Goal: Task Accomplishment & Management: Manage account settings

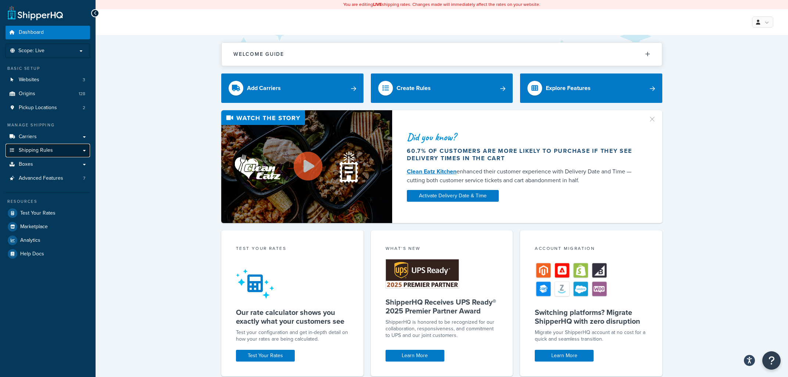
click at [35, 149] on span "Shipping Rules" at bounding box center [36, 150] width 34 height 6
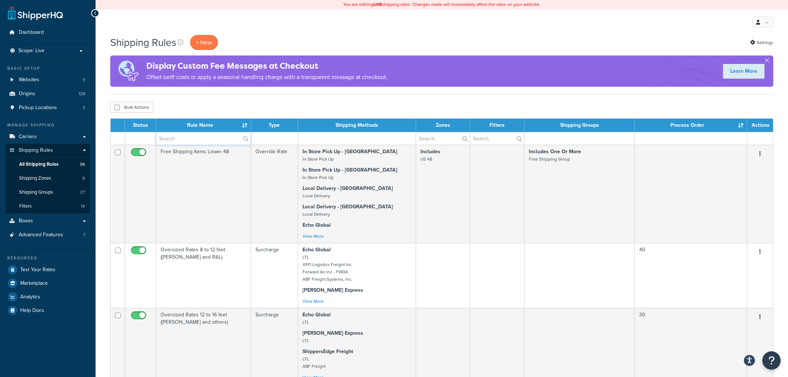
click at [175, 138] on input "text" at bounding box center [203, 138] width 94 height 12
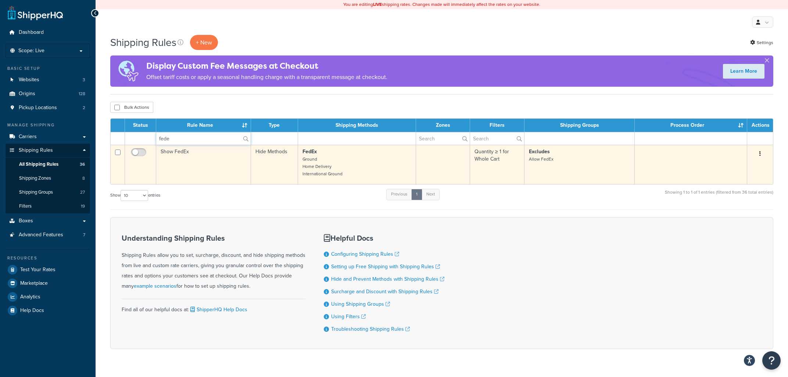
type input "fede"
click at [194, 163] on td "Show FedEx" at bounding box center [203, 164] width 95 height 39
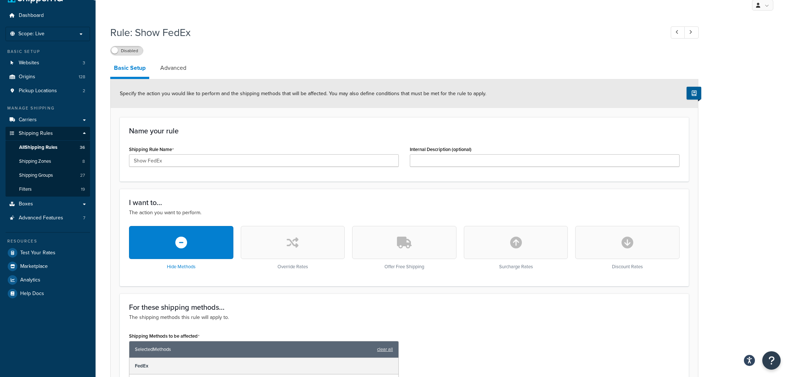
scroll to position [4, 0]
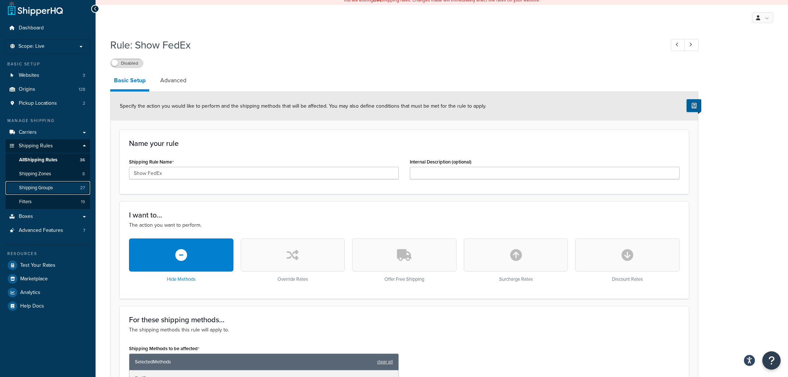
click at [43, 189] on span "Shipping Groups" at bounding box center [36, 188] width 34 height 6
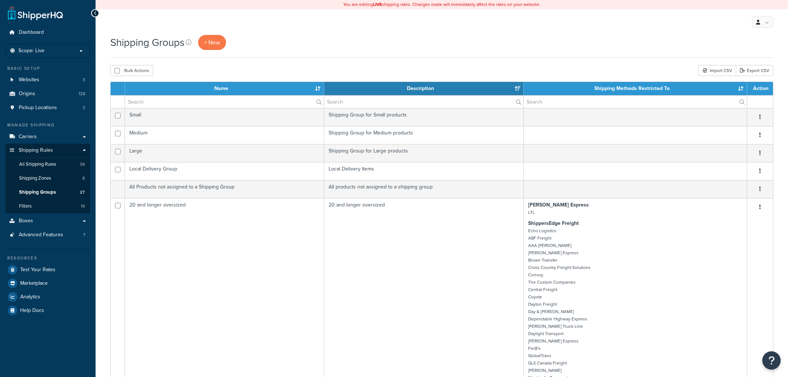
select select "15"
click at [217, 105] on input "text" at bounding box center [224, 102] width 199 height 12
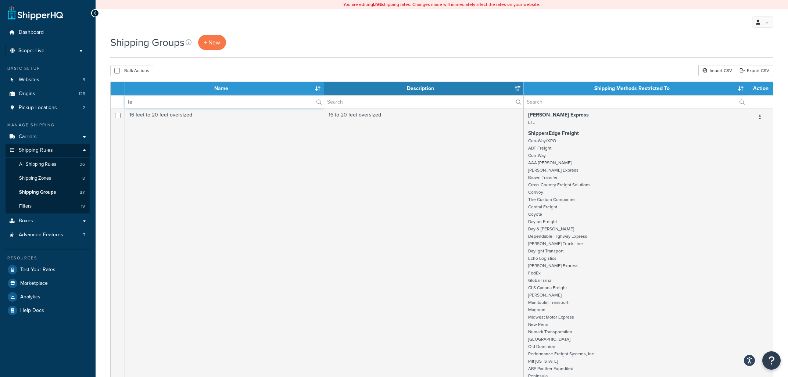
type input "f"
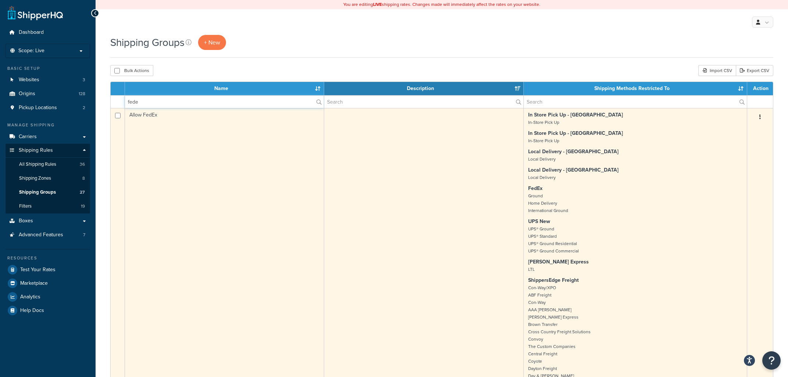
type input "fede"
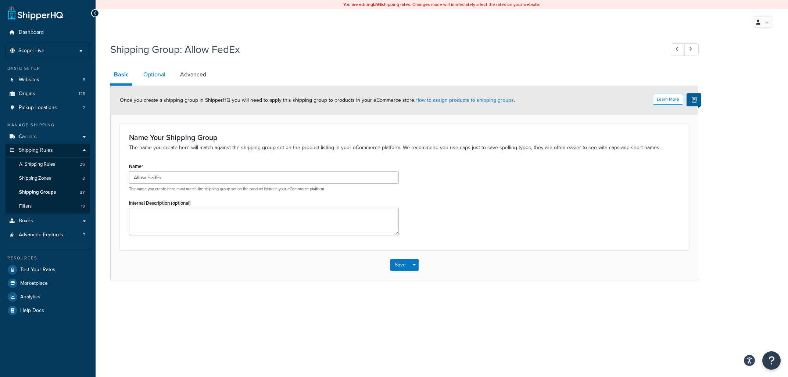
click at [155, 74] on link "Optional" at bounding box center [154, 75] width 29 height 18
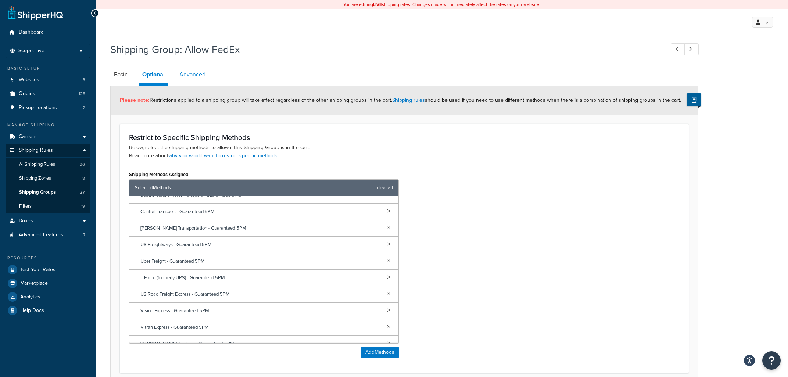
click at [188, 76] on link "Advanced" at bounding box center [192, 75] width 33 height 18
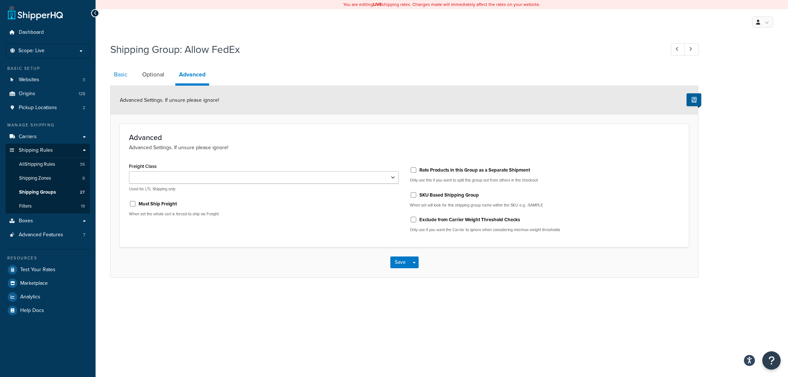
click at [118, 74] on link "Basic" at bounding box center [120, 75] width 21 height 18
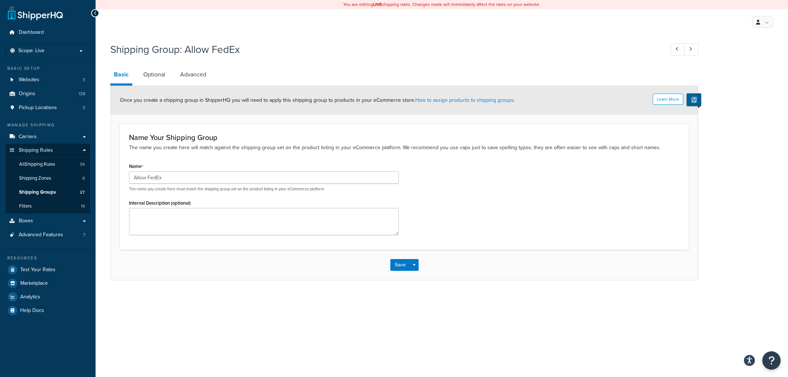
click at [511, 198] on div "Name Allow FedEx The name you create here must match the shipping group set on …" at bounding box center [403, 200] width 561 height 79
click at [154, 71] on link "Optional" at bounding box center [154, 75] width 29 height 18
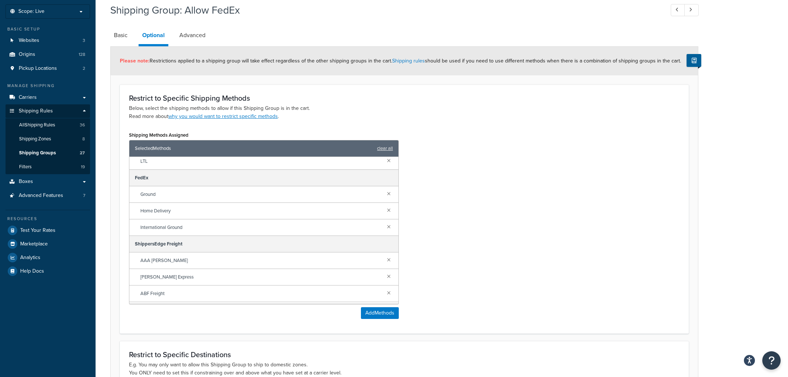
scroll to position [117, 0]
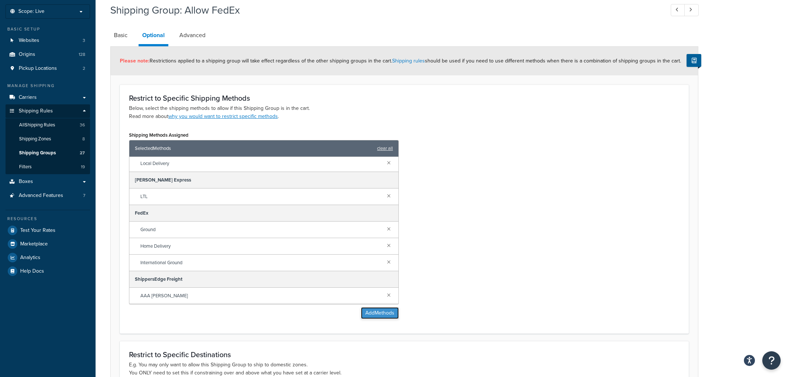
click at [363, 313] on button "Add Methods" at bounding box center [380, 313] width 38 height 12
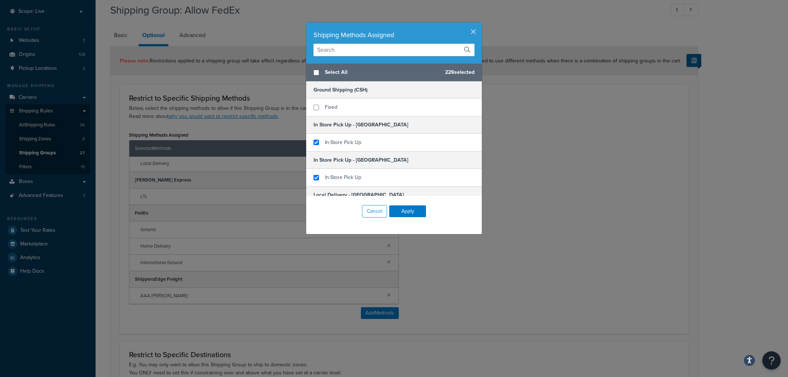
click at [342, 52] on input "text" at bounding box center [393, 50] width 161 height 12
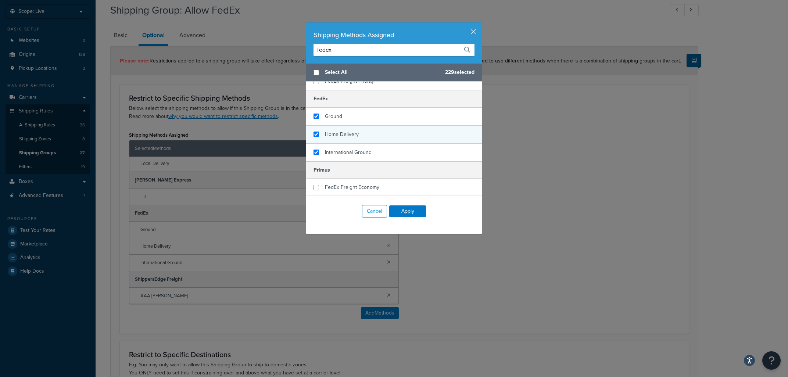
scroll to position [134, 0]
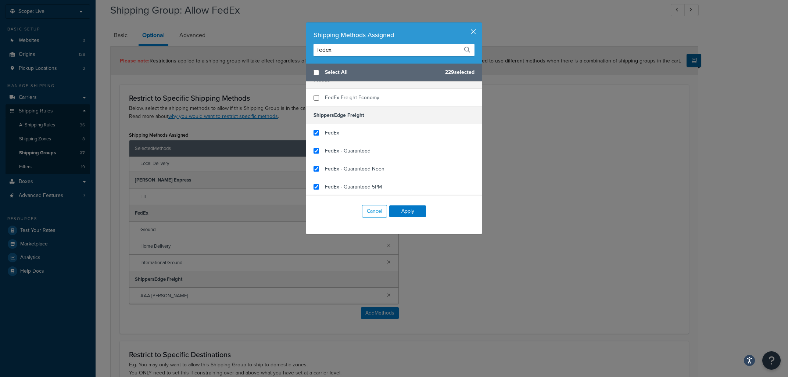
type input "fedex"
click at [480, 24] on button "button" at bounding box center [481, 23] width 2 height 2
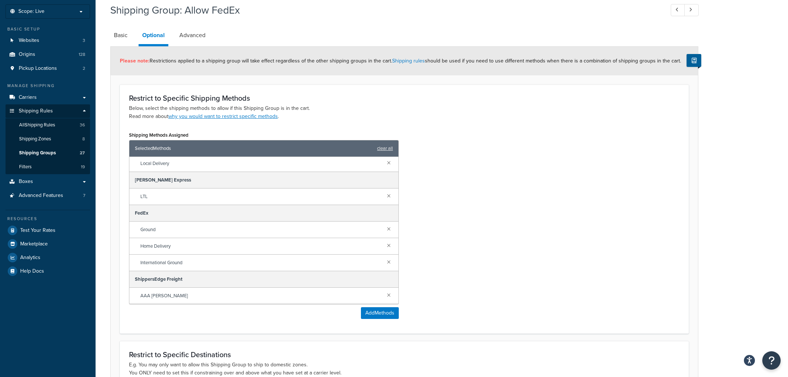
scroll to position [0, 0]
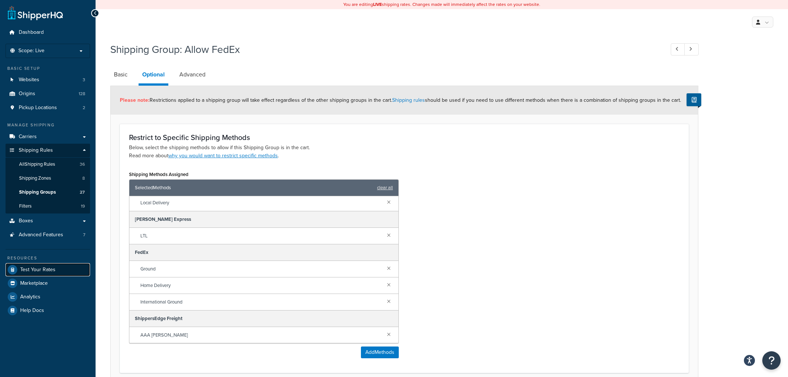
click at [55, 265] on link "Test Your Rates" at bounding box center [48, 269] width 84 height 13
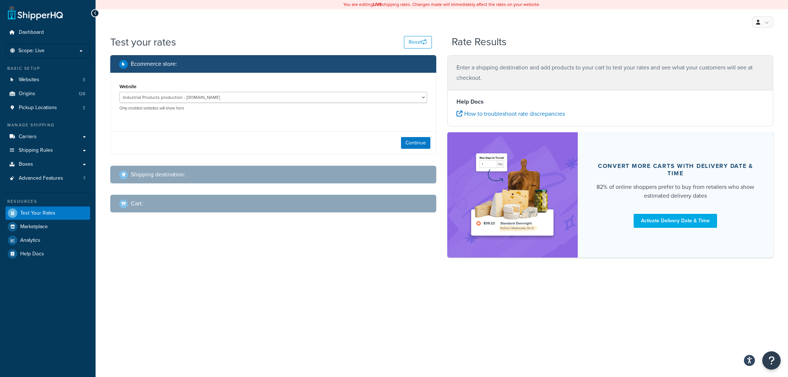
click at [211, 172] on div "Shipping destination :" at bounding box center [275, 174] width 313 height 10
click at [421, 141] on button "Continue" at bounding box center [415, 143] width 29 height 12
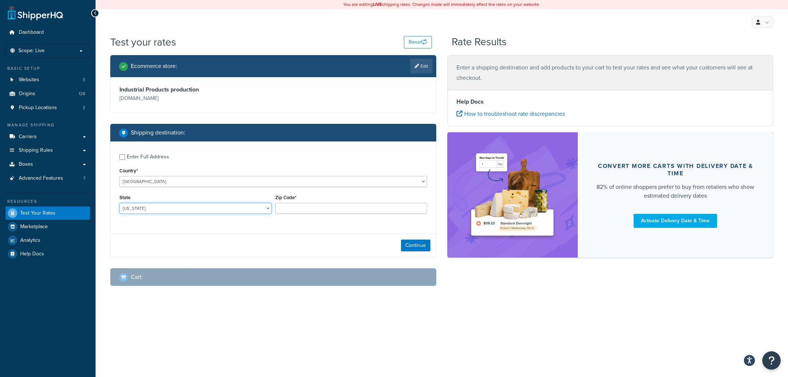
click at [119, 203] on select "Alabama Alaska American Samoa Arizona Arkansas Armed Forces Americas Armed Forc…" at bounding box center [195, 208] width 152 height 11
select select "PA"
click option "Pennsylvania" at bounding box center [0, 0] width 0 height 0
click at [300, 209] on input "Zip Code*" at bounding box center [351, 208] width 152 height 11
type input "15205"
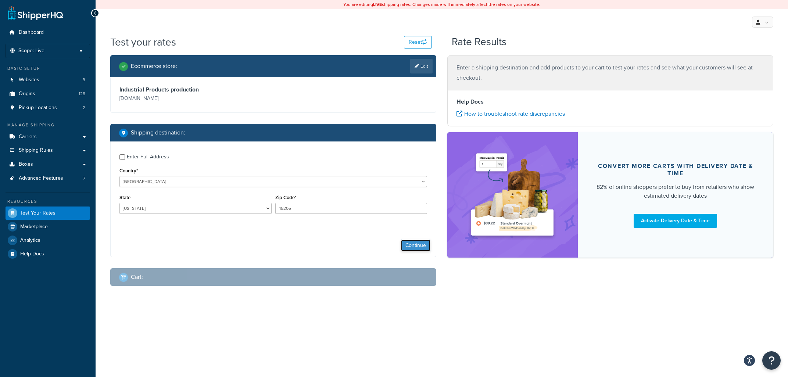
click at [413, 246] on button "Continue" at bounding box center [415, 245] width 29 height 12
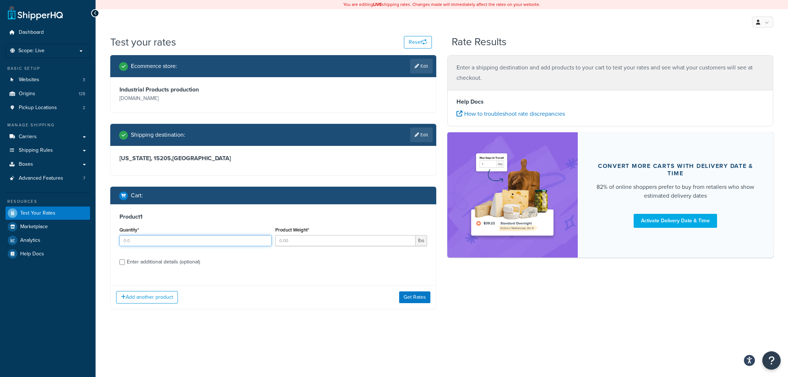
click at [171, 242] on input "Quantity*" at bounding box center [195, 240] width 152 height 11
type input "1"
click at [311, 269] on div "Product 1 Quantity* 1 Product Weight* lbs Enter additional details (optional)" at bounding box center [273, 241] width 325 height 75
click at [309, 242] on input "Product Weight*" at bounding box center [345, 240] width 141 height 11
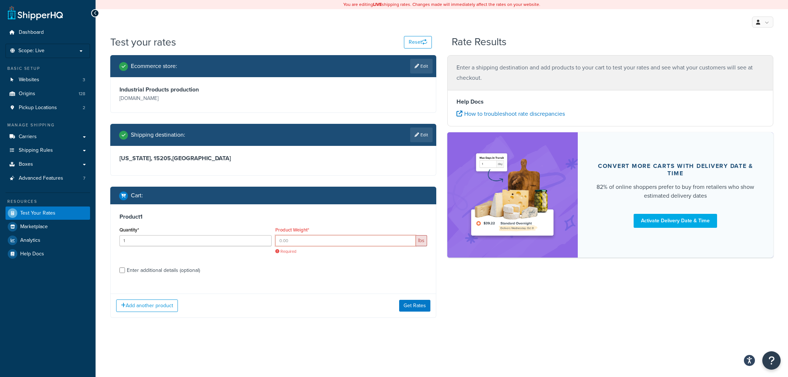
click at [295, 244] on input "Product Weight*" at bounding box center [345, 240] width 141 height 11
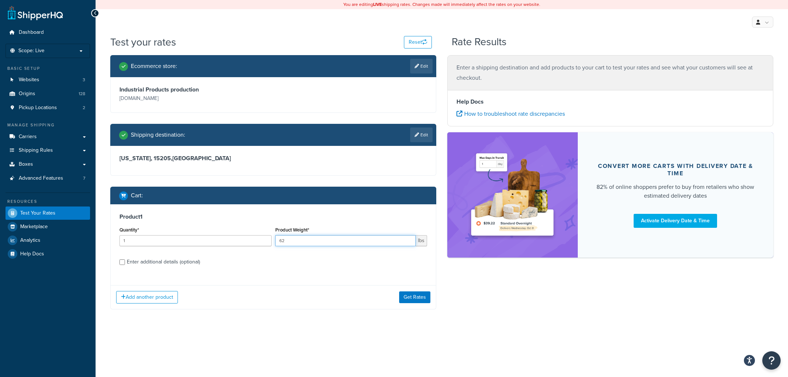
type input "62"
click at [145, 264] on div "Enter additional details (optional)" at bounding box center [163, 262] width 73 height 10
click at [125, 264] on input "Enter additional details (optional)" at bounding box center [122, 262] width 6 height 6
checkbox input "true"
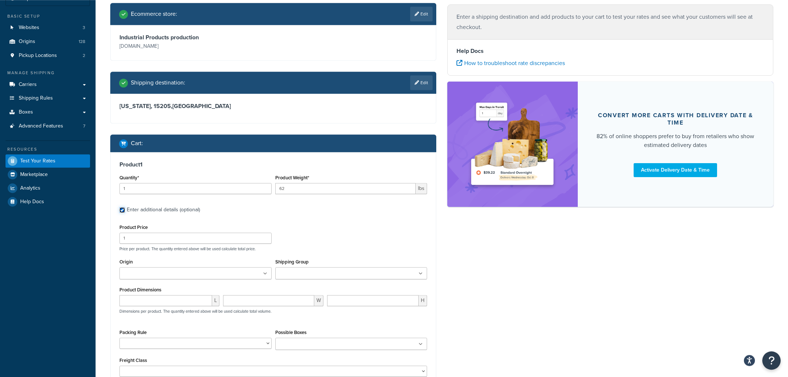
scroll to position [100, 0]
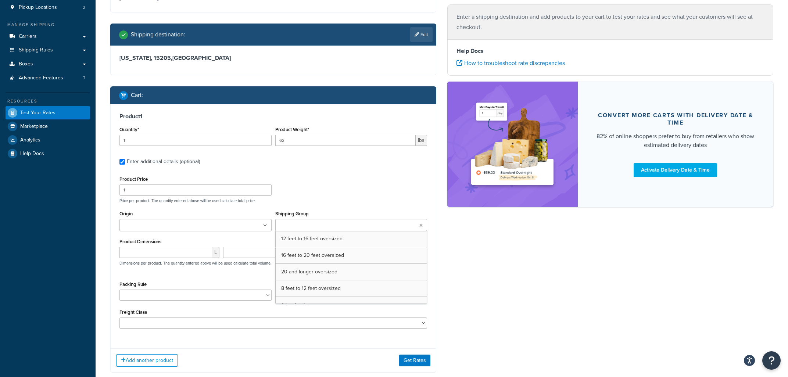
click at [393, 228] on ul at bounding box center [351, 225] width 152 height 12
drag, startPoint x: 425, startPoint y: 246, endPoint x: 407, endPoint y: 233, distance: 22.7
click at [424, 249] on div "Product 1 Quantity* 1 Product Weight* 62 lbs Enter additional details (optional…" at bounding box center [273, 223] width 325 height 239
click at [398, 228] on ul at bounding box center [351, 225] width 152 height 12
type input "a"
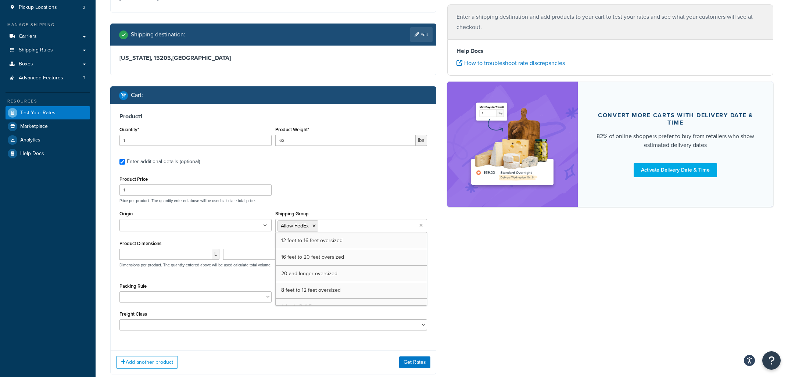
click at [524, 309] on div "Ecommerce store : Edit Industrial Products production industrialproducts.com Sh…" at bounding box center [442, 170] width 674 height 431
click at [176, 257] on input "number" at bounding box center [165, 254] width 93 height 11
type input "54"
type input "26"
click at [365, 260] on input "number" at bounding box center [372, 254] width 91 height 11
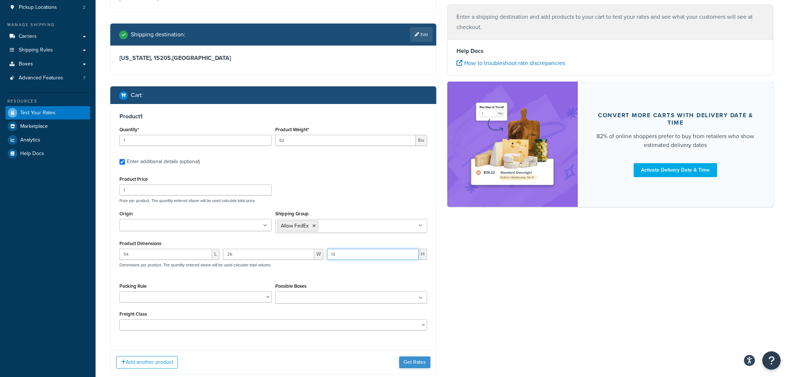
type input "13"
click at [415, 363] on button "Get Rates" at bounding box center [414, 362] width 31 height 12
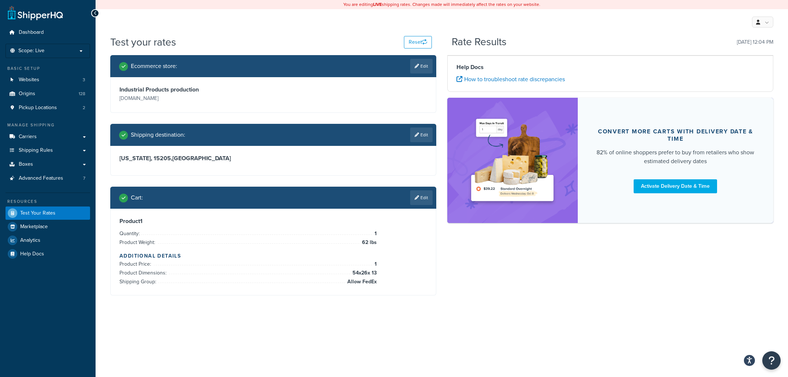
scroll to position [0, 0]
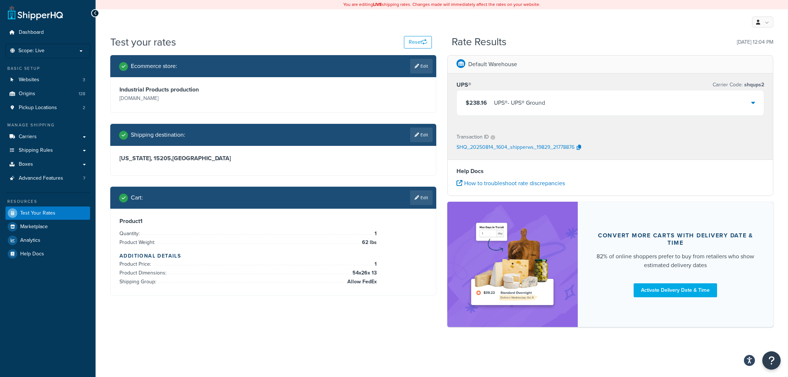
click at [754, 104] on icon at bounding box center [753, 103] width 4 height 6
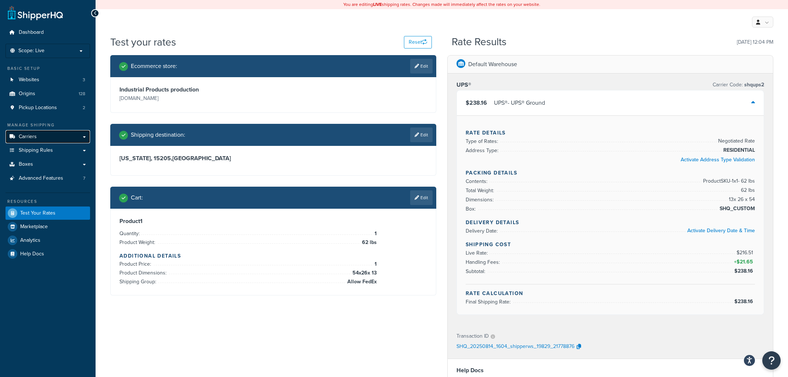
click at [46, 140] on link "Carriers" at bounding box center [48, 137] width 84 height 14
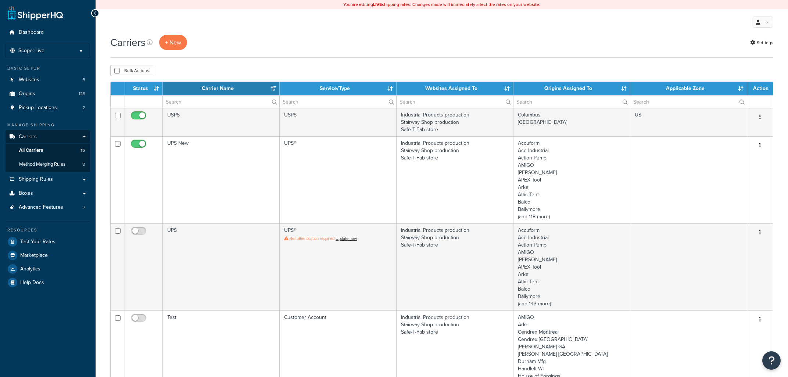
select select "15"
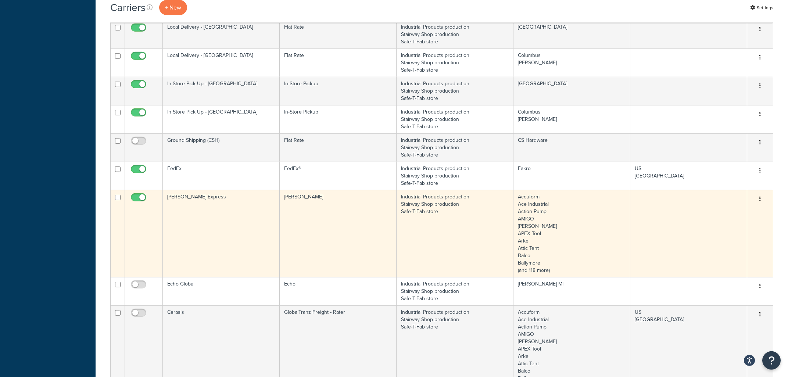
scroll to position [548, 0]
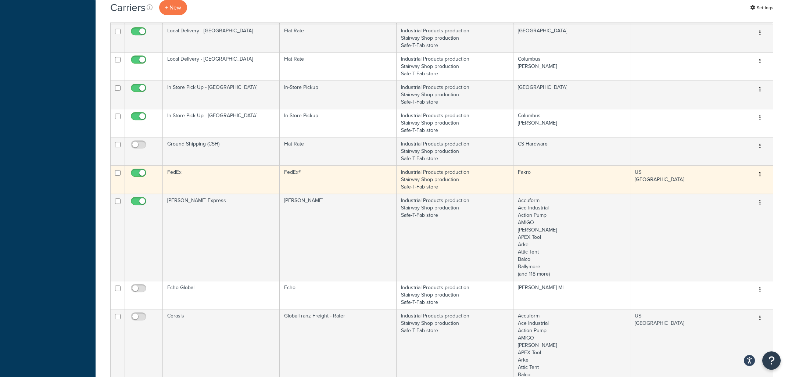
click at [583, 180] on td "Fakro" at bounding box center [571, 179] width 117 height 28
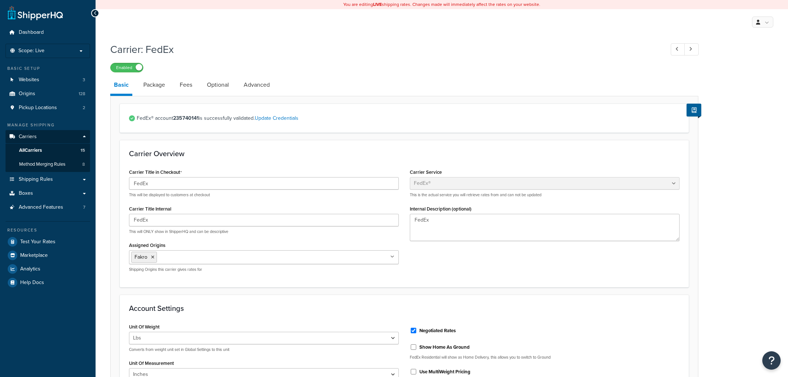
select select "fedEx"
select select "REGULAR_PICKUP"
select select "YOUR_PACKAGING"
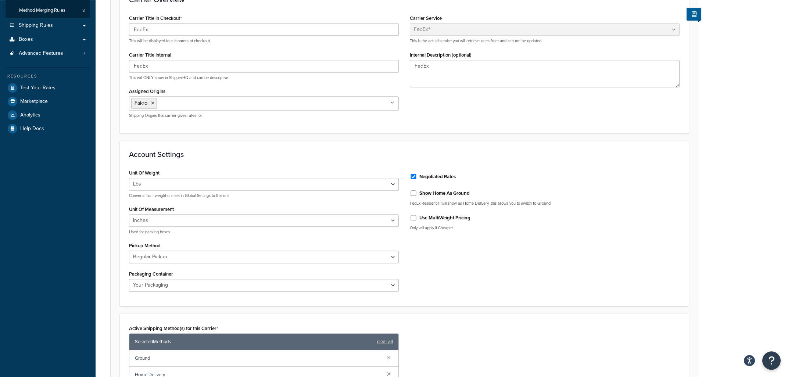
scroll to position [79, 0]
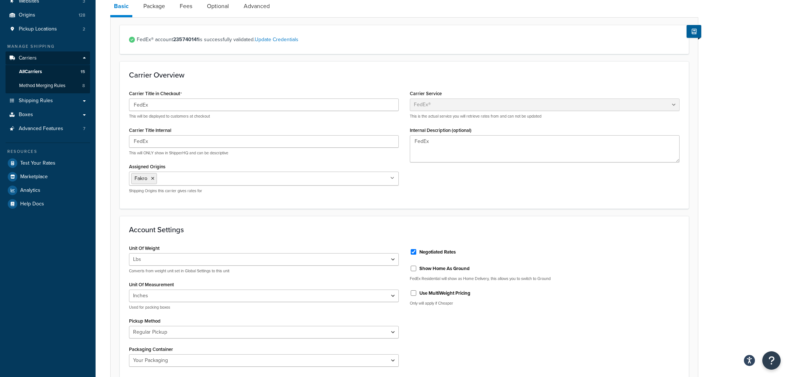
click at [278, 179] on ul "Fakro" at bounding box center [264, 179] width 270 height 14
type input "col"
click at [735, 196] on div "Carrier: FedEx Enabled Basic Package Fees Optional Advanced FedEx® account 2357…" at bounding box center [442, 300] width 692 height 680
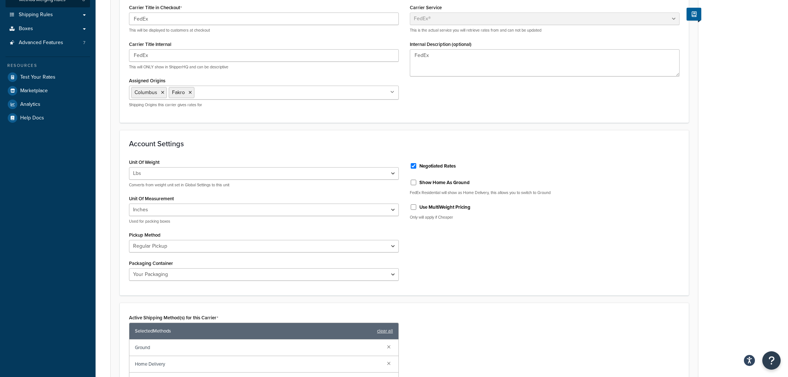
scroll to position [361, 0]
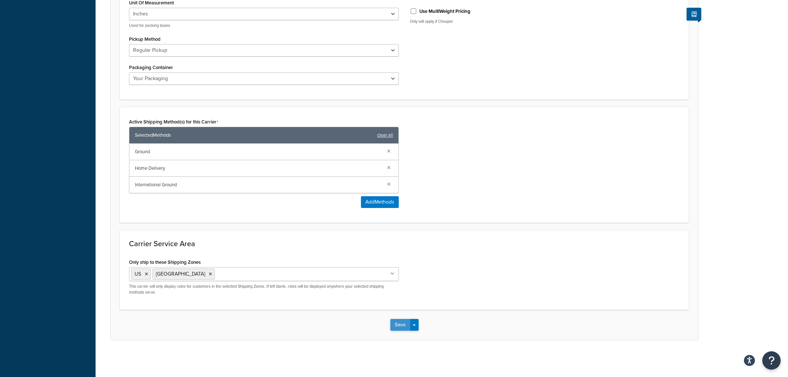
click at [395, 324] on button "Save" at bounding box center [400, 325] width 20 height 12
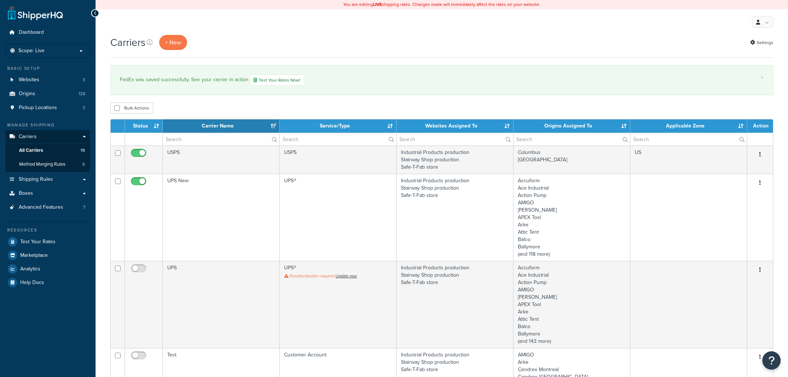
select select "15"
click at [43, 244] on span "Test Your Rates" at bounding box center [37, 242] width 35 height 6
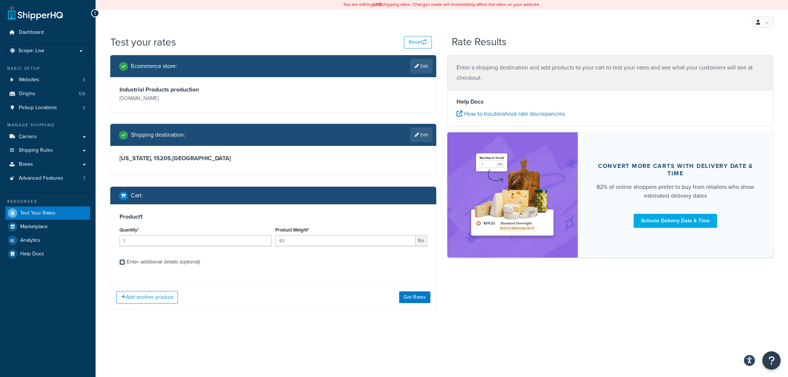
click at [123, 263] on input "Enter additional details (optional)" at bounding box center [122, 262] width 6 height 6
checkbox input "true"
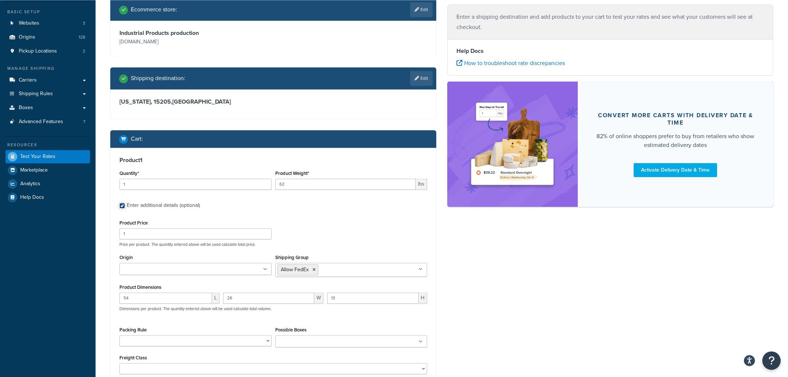
scroll to position [118, 0]
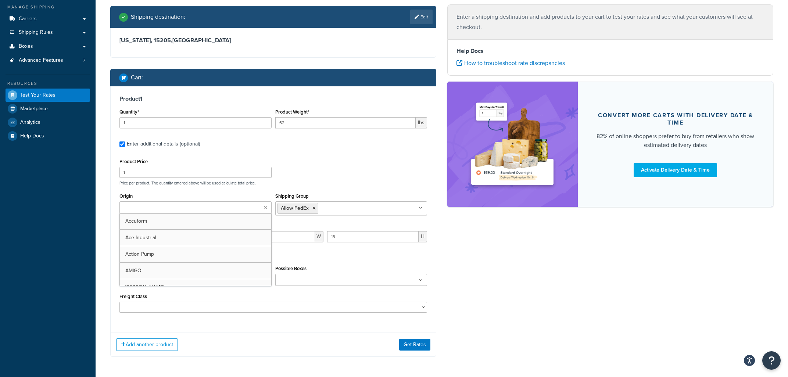
click at [266, 206] on icon at bounding box center [265, 208] width 3 height 4
click at [187, 205] on input "Origin" at bounding box center [154, 208] width 65 height 8
type input "col"
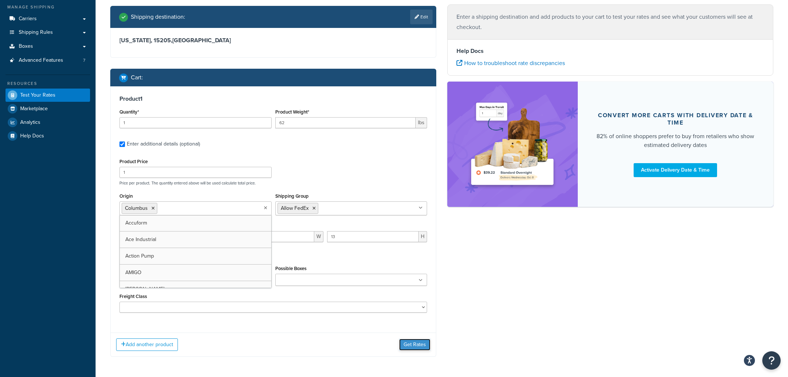
click at [419, 350] on button "Get Rates" at bounding box center [414, 345] width 31 height 12
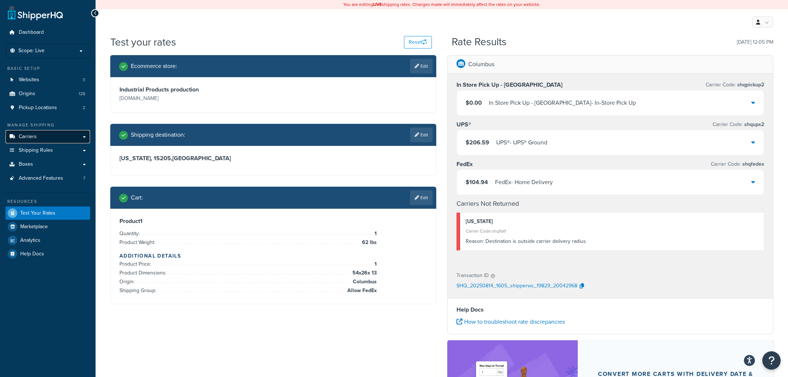
click at [38, 137] on link "Carriers" at bounding box center [48, 137] width 84 height 14
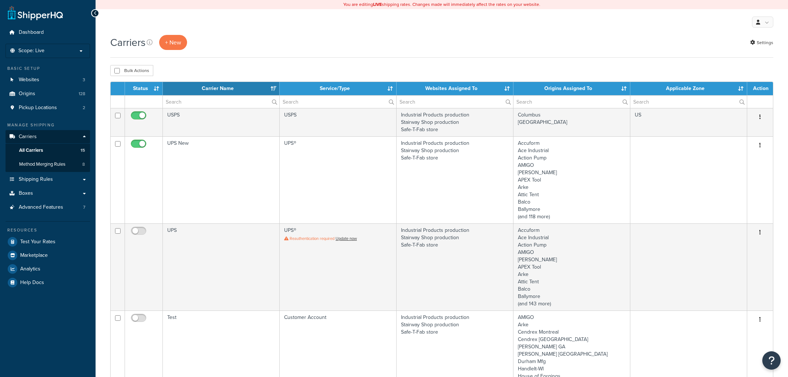
select select "15"
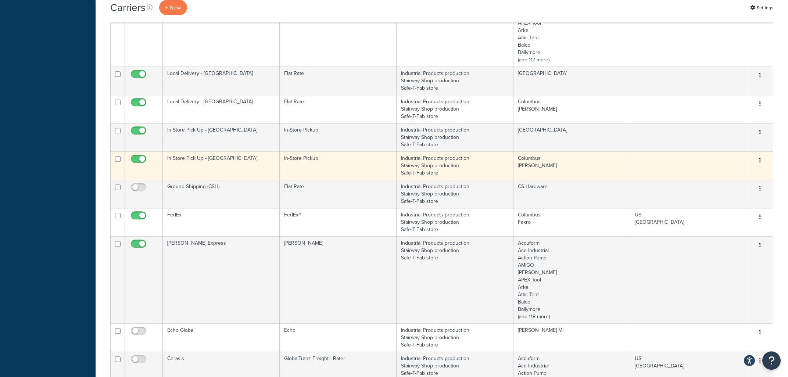
scroll to position [472, 0]
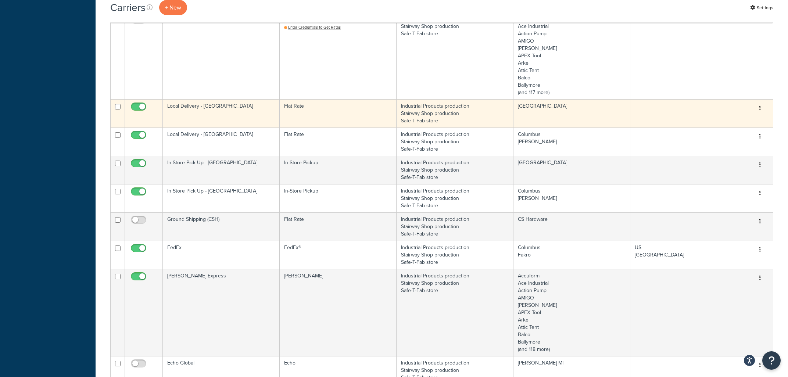
click at [134, 107] on input "checkbox" at bounding box center [139, 108] width 20 height 9
checkbox input "false"
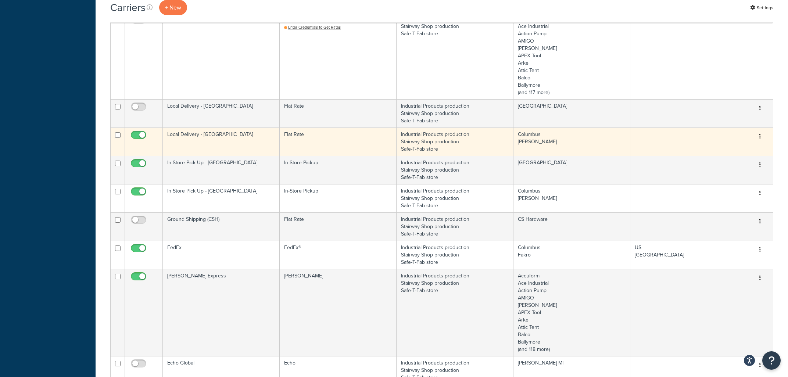
click at [140, 135] on input "checkbox" at bounding box center [139, 136] width 20 height 9
checkbox input "false"
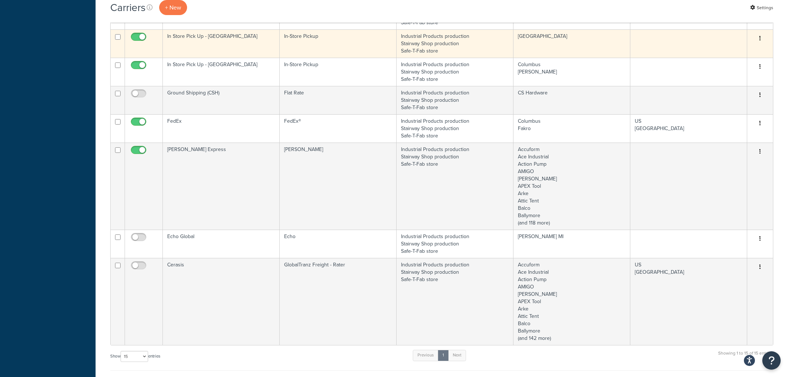
scroll to position [588, 0]
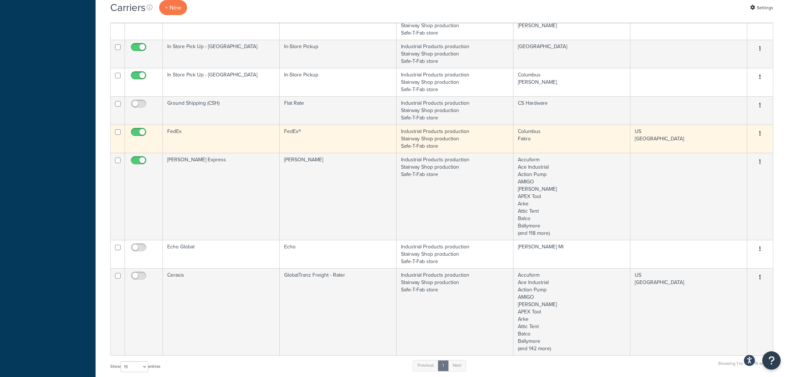
click at [362, 135] on td "FedEx®" at bounding box center [338, 139] width 117 height 28
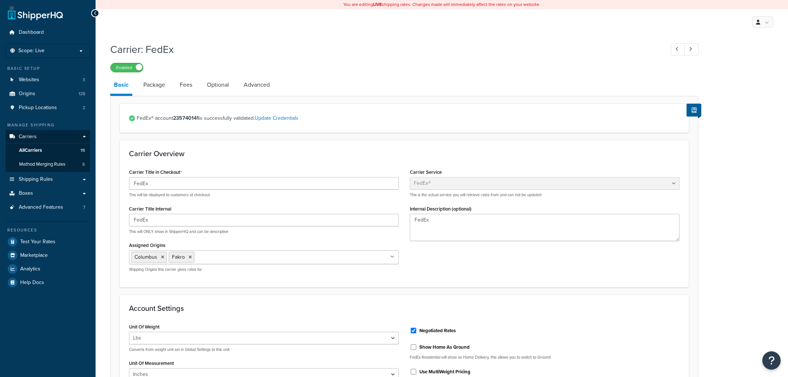
select select "fedEx"
select select "REGULAR_PICKUP"
select select "YOUR_PACKAGING"
click at [391, 258] on icon at bounding box center [392, 257] width 3 height 4
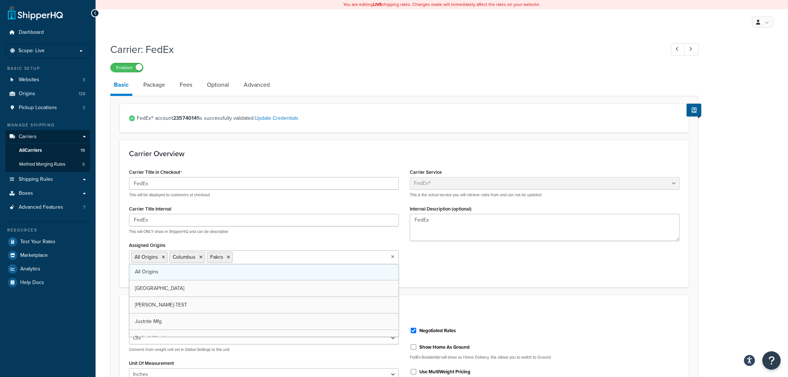
click at [350, 273] on link "All Origins" at bounding box center [263, 272] width 269 height 16
click at [587, 61] on div "Carrier: FedEx Enabled" at bounding box center [404, 56] width 588 height 34
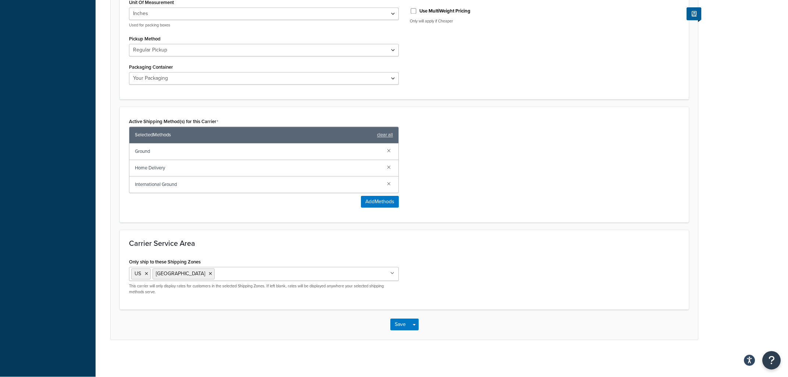
scroll to position [361, 0]
click at [394, 325] on button "Save" at bounding box center [400, 325] width 20 height 12
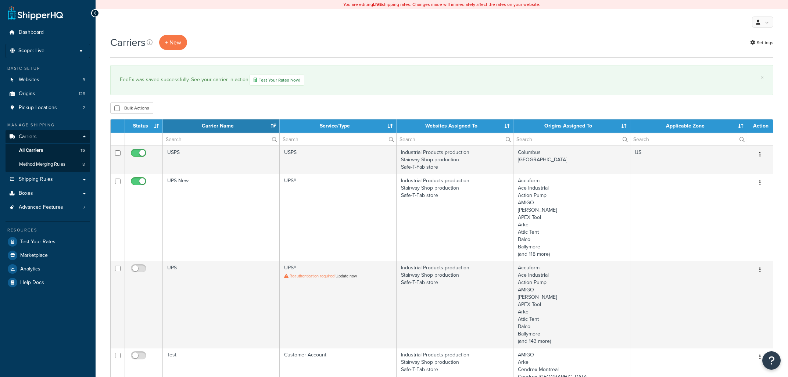
select select "15"
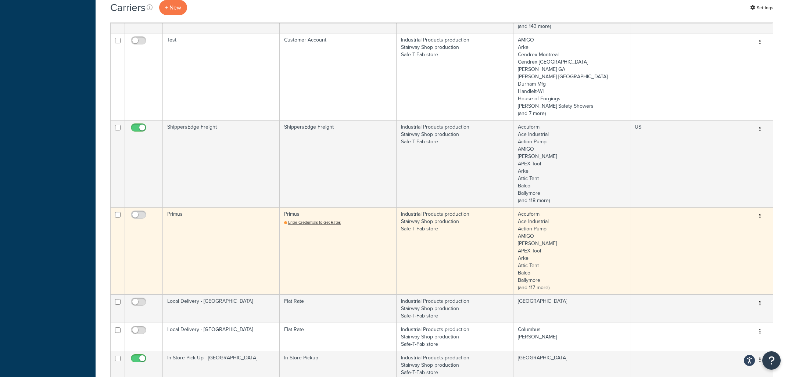
scroll to position [472, 0]
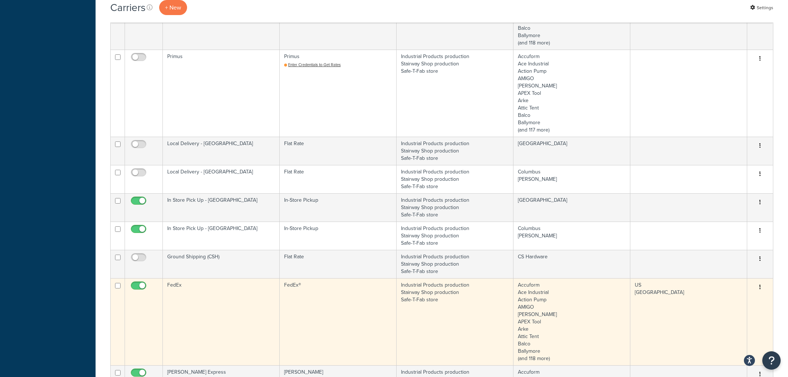
click at [241, 299] on td "FedEx" at bounding box center [221, 321] width 117 height 87
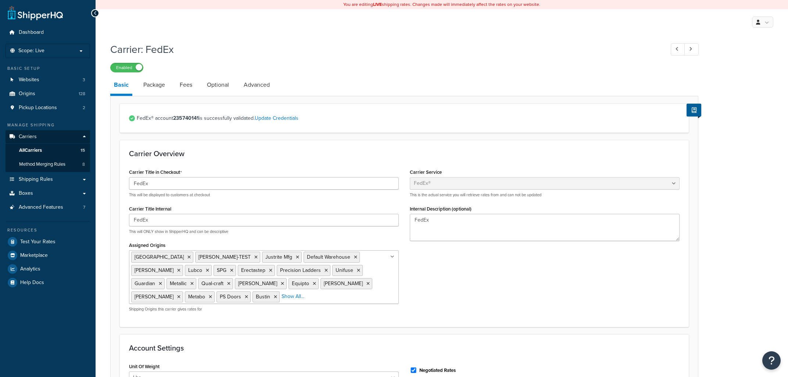
select select "fedEx"
select select "REGULAR_PICKUP"
select select "YOUR_PACKAGING"
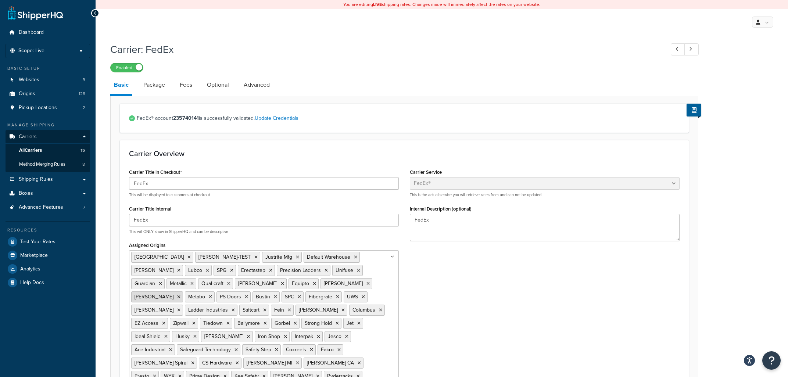
scroll to position [197, 0]
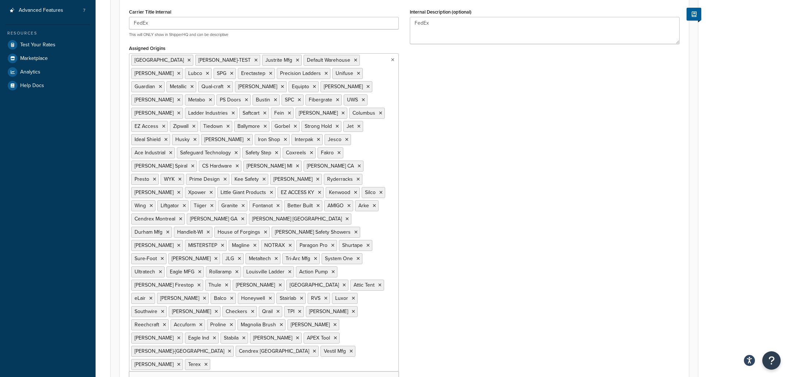
drag, startPoint x: 263, startPoint y: 313, endPoint x: 148, endPoint y: 172, distance: 181.2
click at [212, 360] on input "Assigned Origins" at bounding box center [244, 364] width 65 height 8
click at [227, 371] on link "All Origins" at bounding box center [263, 379] width 269 height 16
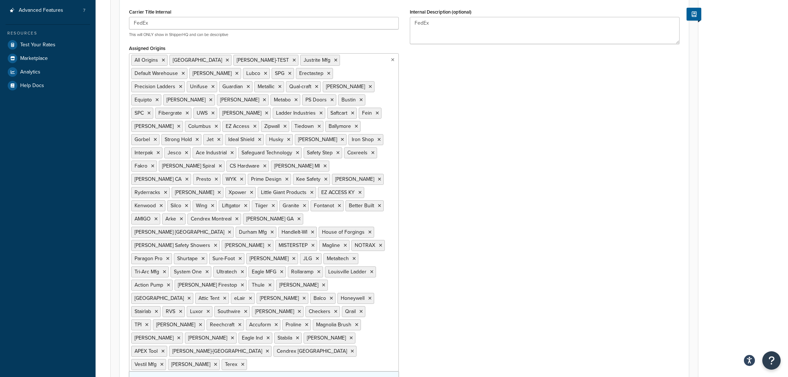
scroll to position [0, 0]
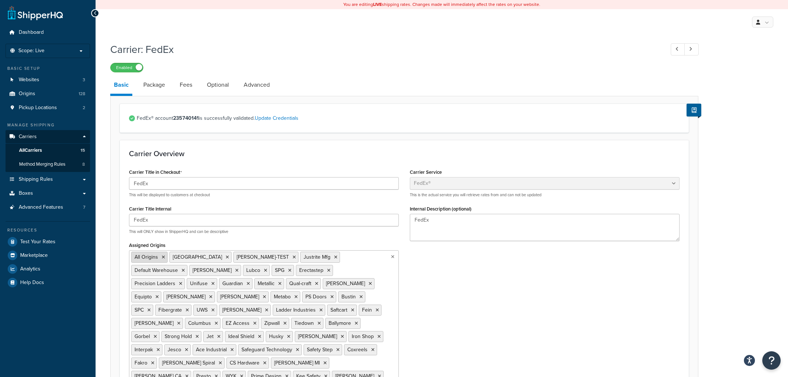
click at [162, 257] on icon at bounding box center [163, 257] width 3 height 4
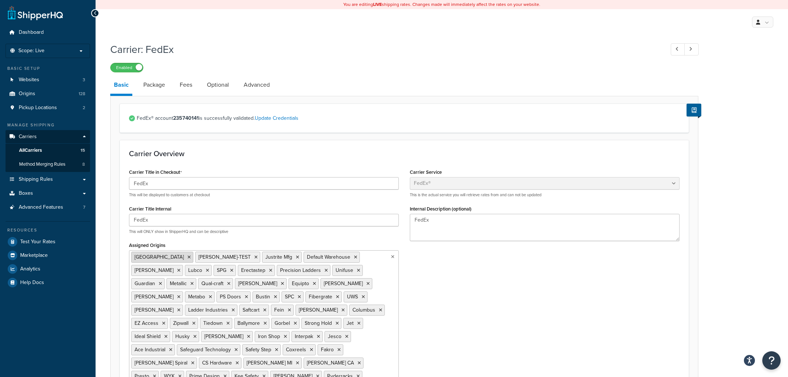
click at [187, 257] on icon at bounding box center [188, 257] width 3 height 4
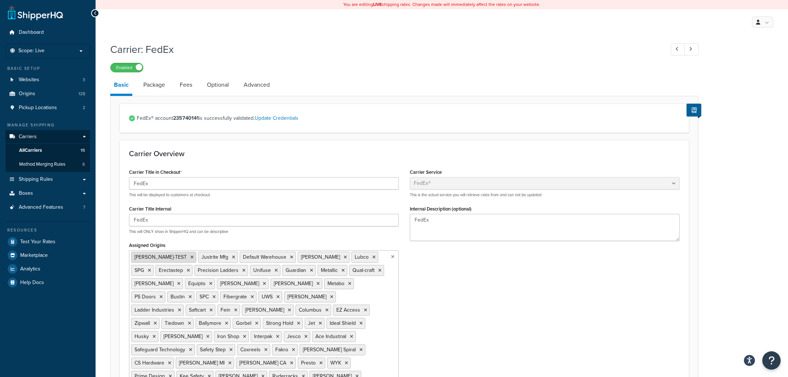
click at [190, 257] on icon at bounding box center [191, 257] width 3 height 4
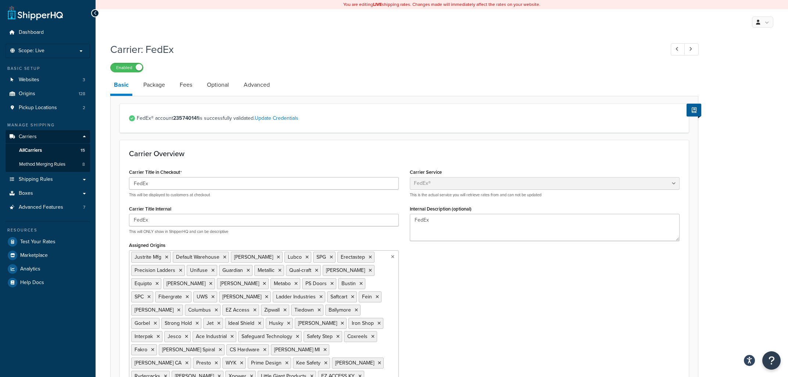
click at [166, 257] on icon at bounding box center [166, 257] width 3 height 4
click at [166, 257] on span "Default Warehouse" at bounding box center [155, 257] width 43 height 8
click at [180, 260] on li "Default Warehouse" at bounding box center [159, 257] width 56 height 11
click at [393, 257] on icon at bounding box center [392, 257] width 3 height 4
click at [393, 258] on icon at bounding box center [392, 257] width 3 height 4
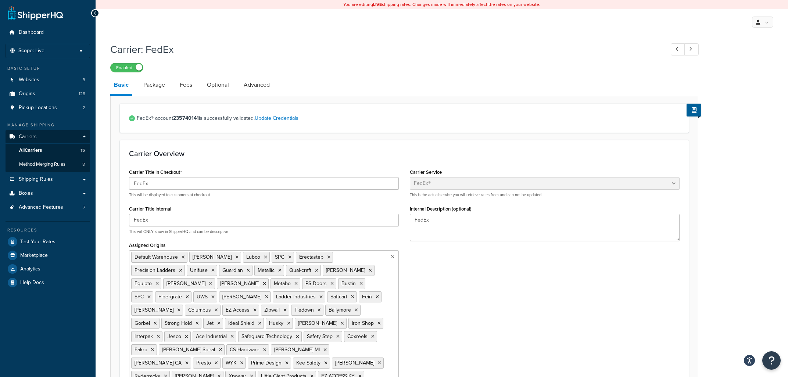
scroll to position [157, 0]
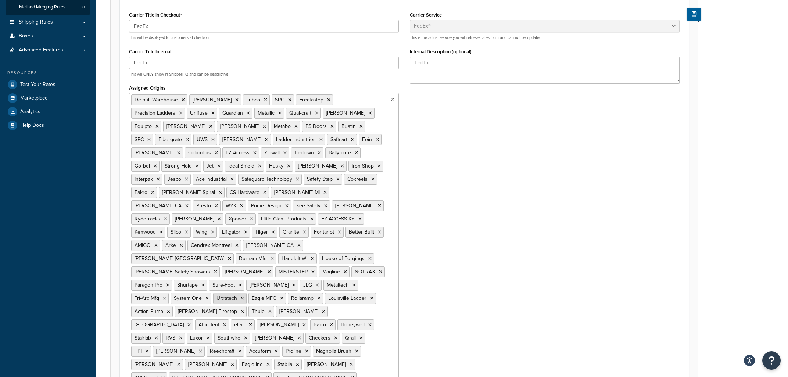
drag, startPoint x: 387, startPoint y: 348, endPoint x: 256, endPoint y: 275, distance: 150.3
click at [254, 275] on ul "Default Warehouse Sumner Lubco SPG Erectastep Precision Ladders Unifuse Guardia…" at bounding box center [264, 245] width 270 height 305
click at [182, 101] on icon at bounding box center [182, 100] width 3 height 4
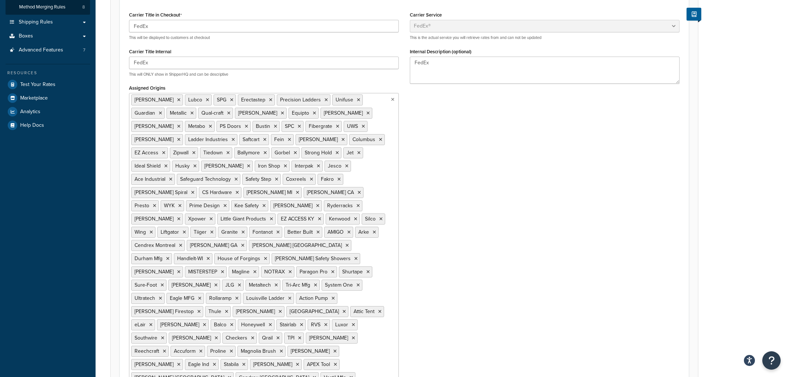
click at [206, 102] on icon at bounding box center [207, 100] width 3 height 4
click at [201, 99] on icon at bounding box center [202, 100] width 3 height 4
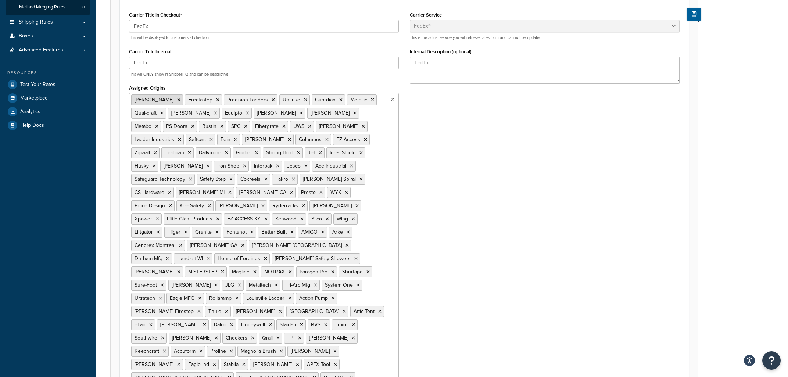
click at [177, 101] on icon at bounding box center [178, 100] width 3 height 4
click at [163, 101] on icon at bounding box center [163, 100] width 3 height 4
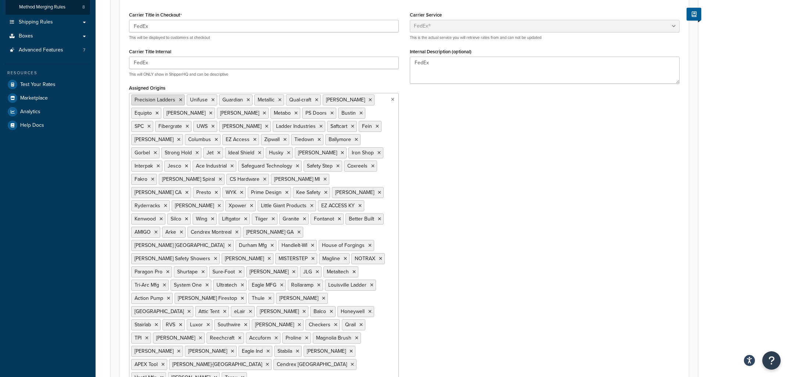
click at [178, 101] on li "Precision Ladders" at bounding box center [158, 99] width 54 height 11
click at [181, 103] on li "Precision Ladders" at bounding box center [158, 99] width 54 height 11
click at [241, 375] on icon at bounding box center [242, 377] width 3 height 4
click at [214, 375] on icon at bounding box center [215, 377] width 3 height 4
click at [161, 375] on icon at bounding box center [161, 377] width 3 height 4
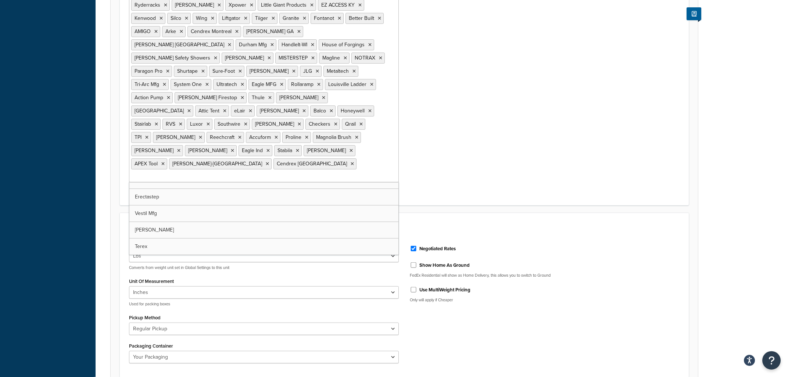
scroll to position [315, 0]
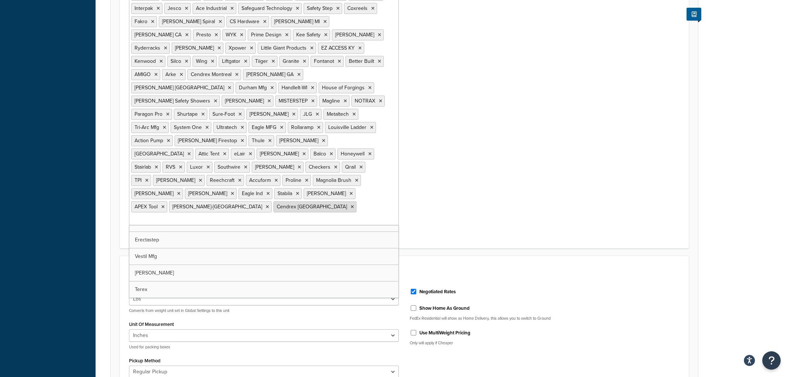
click at [350, 205] on icon at bounding box center [351, 207] width 3 height 4
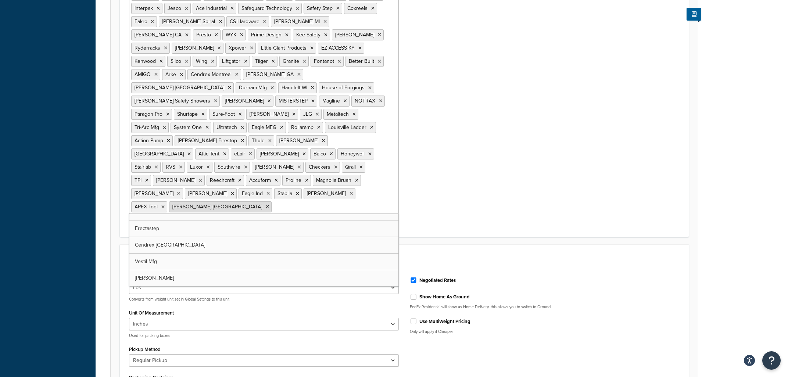
click at [269, 205] on icon at bounding box center [267, 207] width 3 height 4
click at [165, 205] on icon at bounding box center [162, 207] width 3 height 4
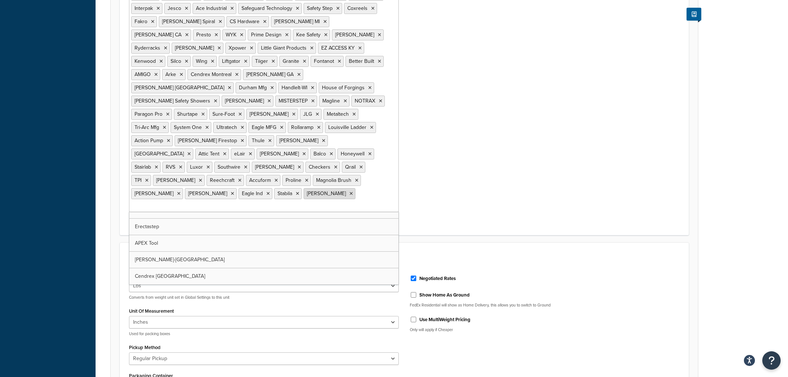
click at [349, 191] on icon at bounding box center [350, 193] width 3 height 4
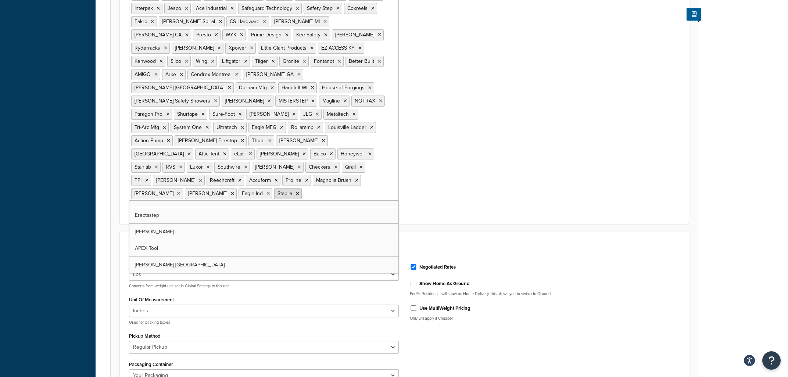
click at [296, 191] on icon at bounding box center [297, 193] width 3 height 4
drag, startPoint x: 159, startPoint y: 170, endPoint x: 165, endPoint y: 170, distance: 5.1
click at [266, 191] on icon at bounding box center [267, 193] width 3 height 4
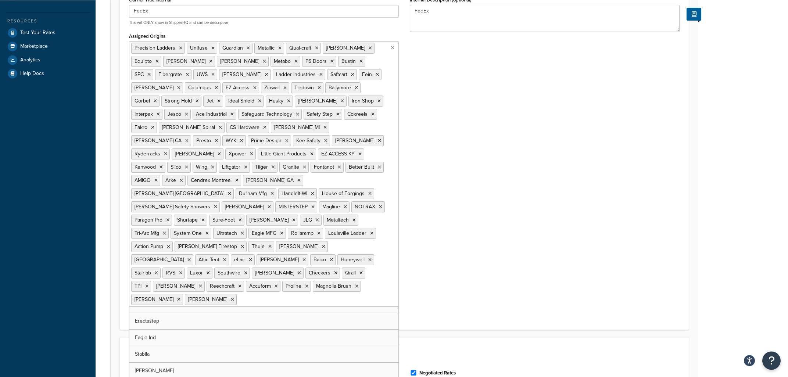
scroll to position [197, 0]
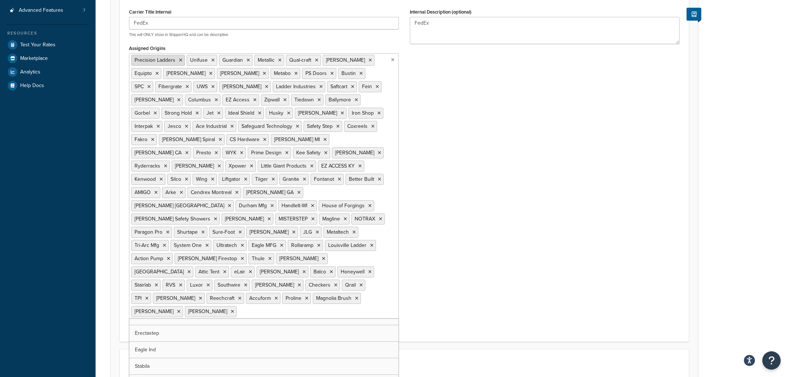
click at [180, 62] on icon at bounding box center [180, 60] width 3 height 4
click at [193, 61] on icon at bounding box center [192, 60] width 3 height 4
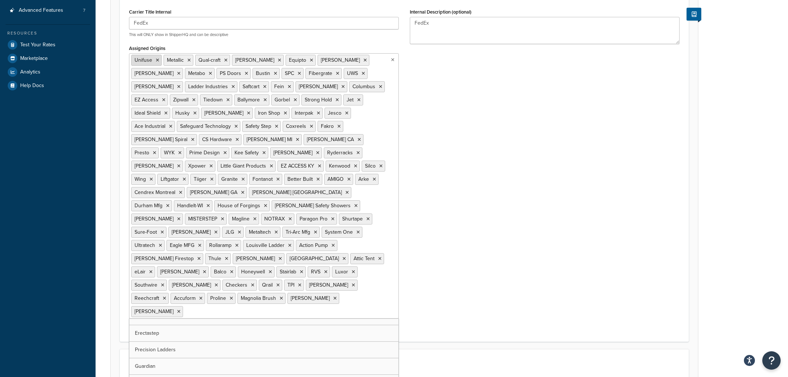
click at [158, 61] on icon at bounding box center [157, 60] width 3 height 4
click at [158, 61] on icon at bounding box center [156, 60] width 3 height 4
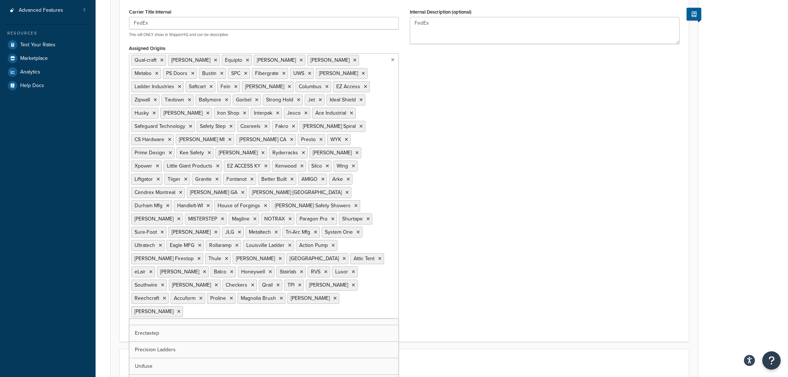
click at [158, 61] on li "Qual-craft" at bounding box center [148, 60] width 35 height 11
click at [161, 60] on icon at bounding box center [161, 60] width 3 height 4
click at [209, 62] on icon at bounding box center [210, 60] width 3 height 4
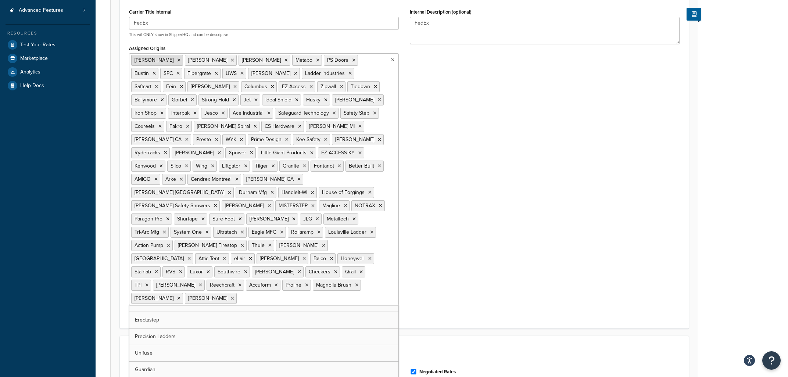
click at [177, 61] on icon at bounding box center [178, 60] width 3 height 4
click at [177, 60] on icon at bounding box center [178, 60] width 3 height 4
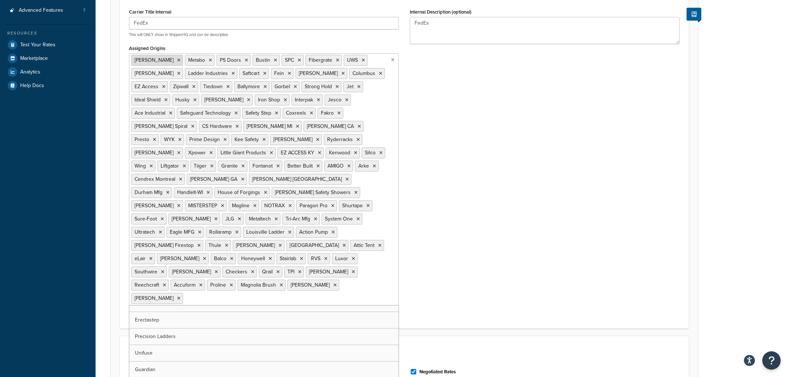
drag, startPoint x: 165, startPoint y: 61, endPoint x: 158, endPoint y: 61, distance: 6.6
click at [164, 61] on li "[PERSON_NAME]" at bounding box center [157, 60] width 52 height 11
click at [177, 60] on icon at bounding box center [178, 60] width 3 height 4
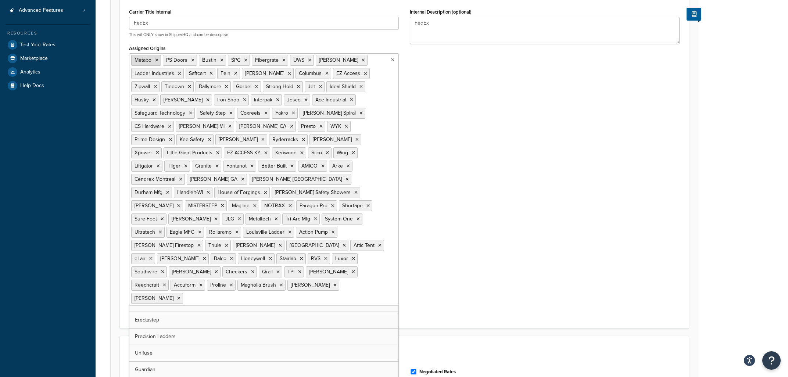
click at [155, 61] on li "Metabo" at bounding box center [146, 60] width 30 height 11
click at [158, 61] on icon at bounding box center [156, 60] width 3 height 4
click at [161, 62] on icon at bounding box center [160, 60] width 3 height 4
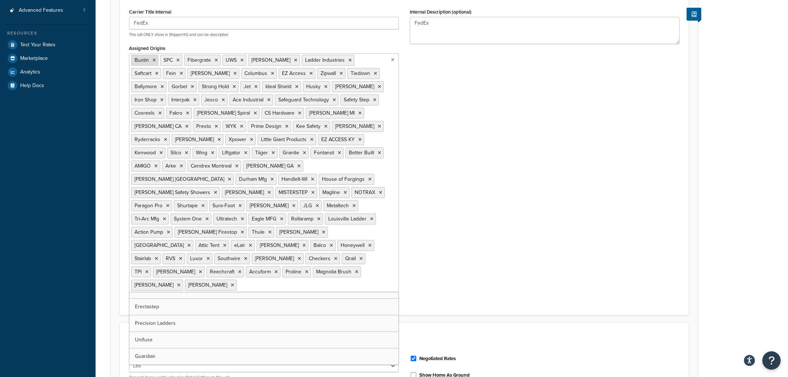
click at [154, 61] on icon at bounding box center [153, 60] width 3 height 4
click at [150, 61] on icon at bounding box center [148, 60] width 3 height 4
click at [164, 60] on icon at bounding box center [163, 60] width 3 height 4
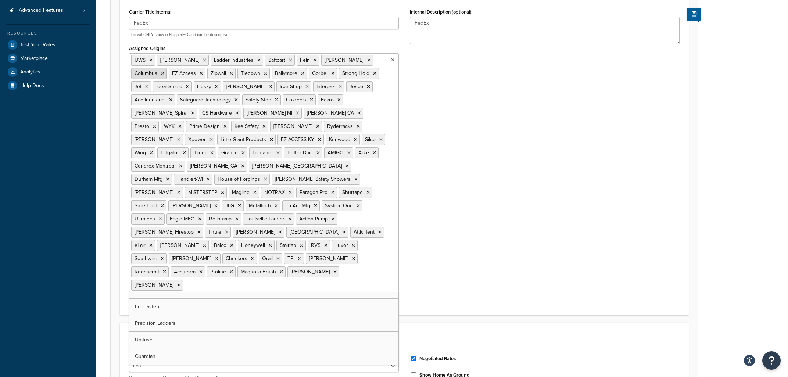
click at [167, 68] on li "Columbus" at bounding box center [149, 73] width 36 height 11
click at [164, 71] on icon at bounding box center [162, 73] width 3 height 4
click at [367, 61] on icon at bounding box center [368, 60] width 3 height 4
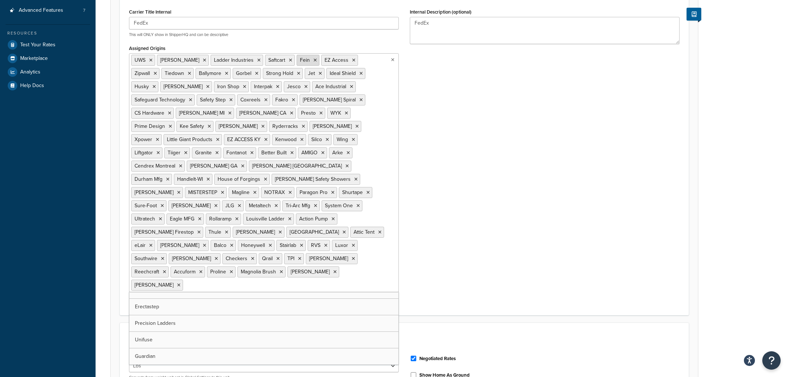
click at [313, 62] on icon at bounding box center [314, 60] width 3 height 4
click at [289, 60] on icon at bounding box center [290, 60] width 3 height 4
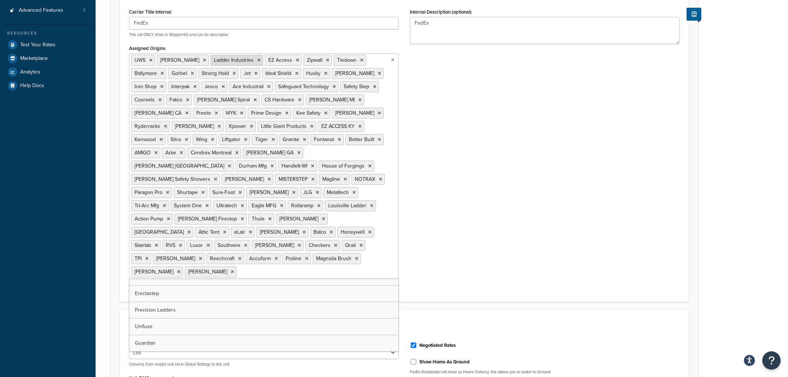
click at [257, 59] on icon at bounding box center [258, 60] width 3 height 4
click at [186, 60] on li "Musson" at bounding box center [183, 60] width 52 height 11
click at [149, 63] on li "UWS" at bounding box center [143, 60] width 24 height 11
click at [151, 62] on icon at bounding box center [150, 60] width 3 height 4
click at [177, 59] on icon at bounding box center [178, 60] width 3 height 4
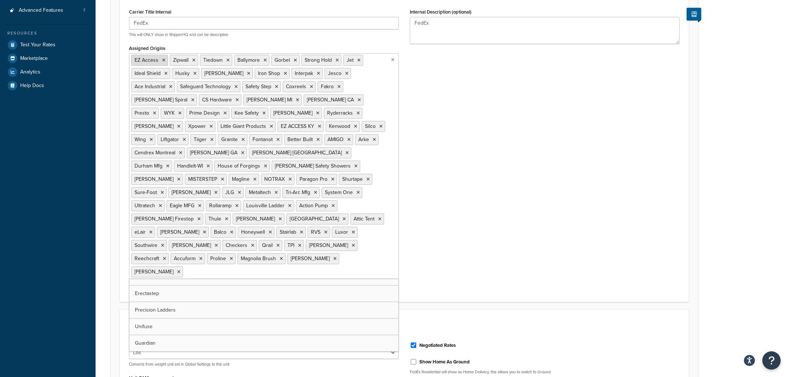
click at [162, 61] on li "EZ Access" at bounding box center [149, 60] width 37 height 11
click at [165, 61] on icon at bounding box center [163, 60] width 3 height 4
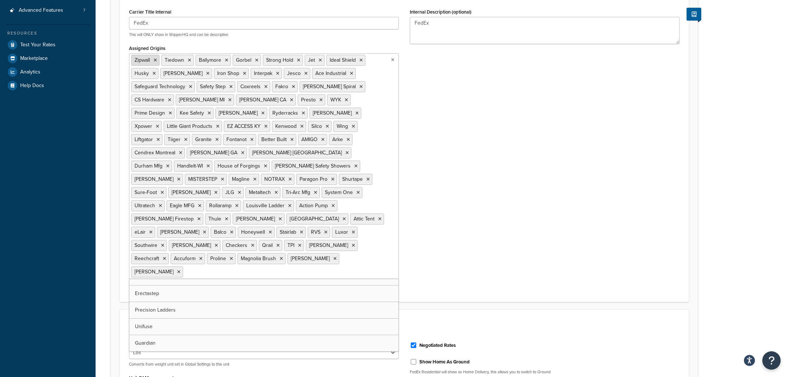
click at [157, 62] on icon at bounding box center [155, 60] width 3 height 4
click at [157, 60] on li "Tiedown" at bounding box center [147, 60] width 32 height 11
click at [159, 61] on icon at bounding box center [159, 60] width 3 height 4
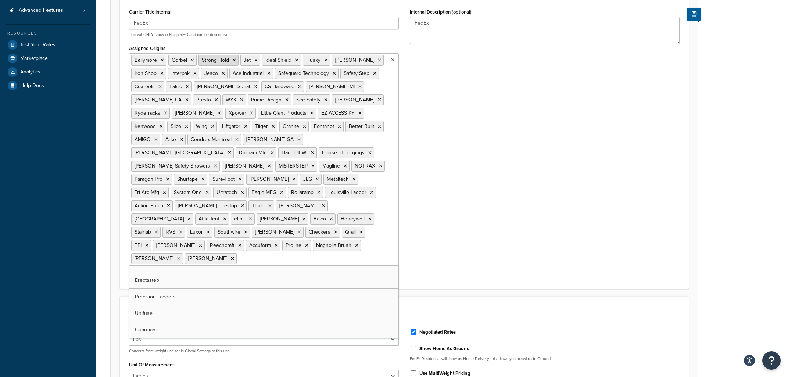
click at [162, 61] on icon at bounding box center [162, 60] width 3 height 4
click at [156, 62] on icon at bounding box center [155, 60] width 3 height 4
click at [163, 61] on li "Strong Hold" at bounding box center [151, 60] width 40 height 11
click at [165, 61] on li "Strong Hold" at bounding box center [151, 60] width 40 height 11
click at [168, 61] on icon at bounding box center [166, 60] width 3 height 4
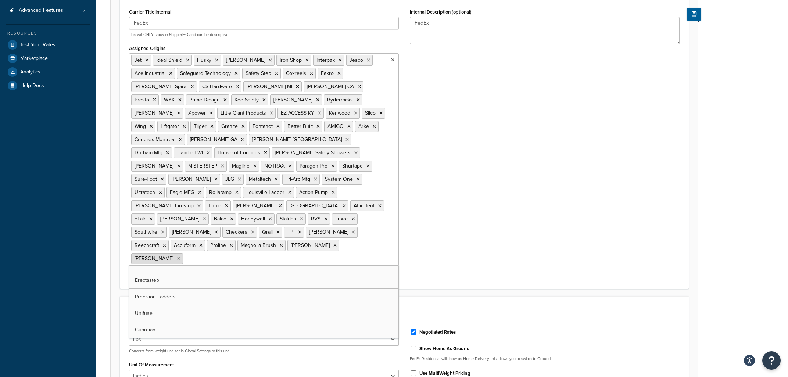
click at [180, 256] on icon at bounding box center [178, 258] width 3 height 4
click at [314, 240] on li "Hallowell" at bounding box center [313, 245] width 52 height 11
click at [333, 243] on icon at bounding box center [334, 245] width 3 height 4
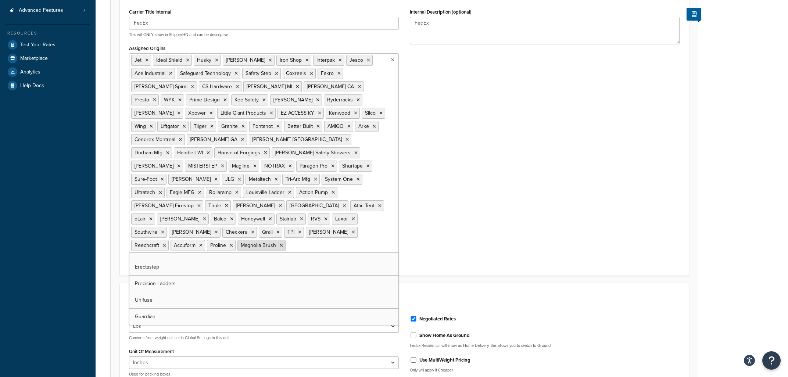
click at [281, 243] on icon at bounding box center [281, 245] width 3 height 4
click at [231, 243] on icon at bounding box center [231, 245] width 3 height 4
click at [199, 243] on icon at bounding box center [200, 245] width 3 height 4
click at [166, 240] on li "Reechcraft" at bounding box center [149, 245] width 37 height 11
click at [355, 230] on icon at bounding box center [353, 232] width 3 height 4
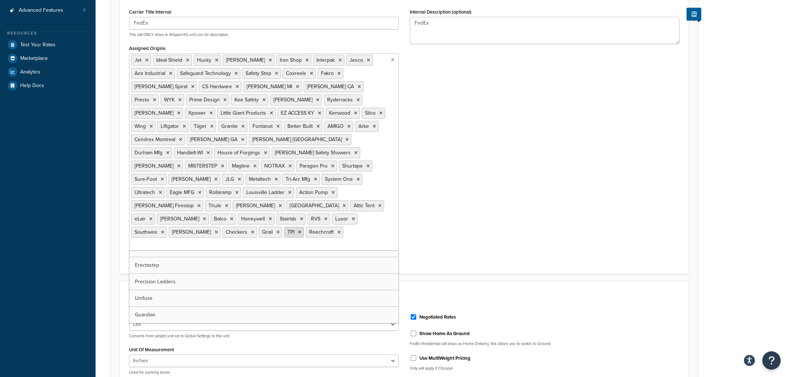
click at [301, 230] on icon at bounding box center [299, 232] width 3 height 4
click at [280, 230] on icon at bounding box center [277, 232] width 3 height 4
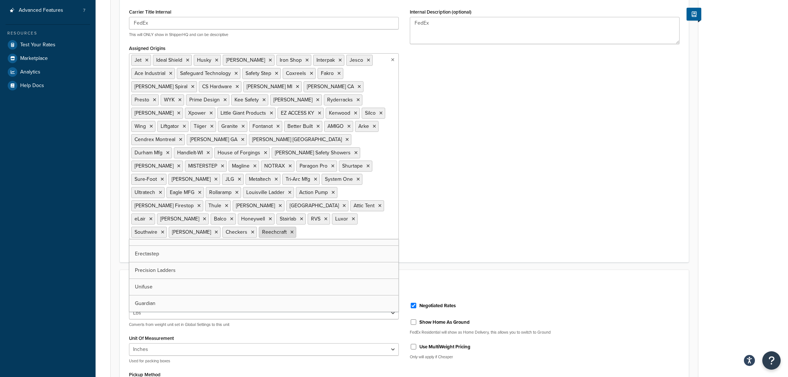
click at [293, 230] on icon at bounding box center [291, 232] width 3 height 4
click at [254, 230] on icon at bounding box center [252, 232] width 3 height 4
click at [218, 230] on icon at bounding box center [216, 232] width 3 height 4
click at [164, 230] on icon at bounding box center [162, 232] width 3 height 4
click at [352, 217] on icon at bounding box center [353, 219] width 3 height 4
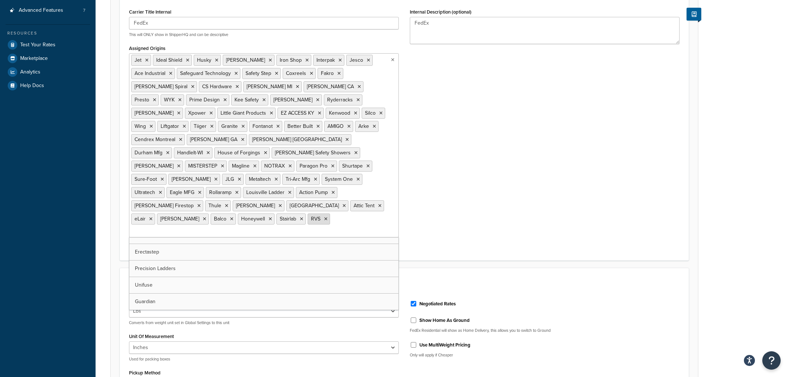
click at [307, 213] on li "RVS" at bounding box center [318, 218] width 22 height 11
click at [278, 204] on icon at bounding box center [279, 206] width 3 height 4
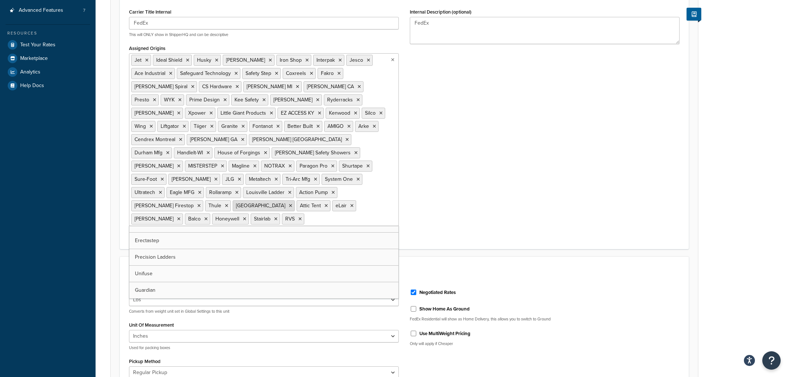
click at [289, 204] on icon at bounding box center [290, 206] width 3 height 4
click at [233, 200] on li "Attic Tent" at bounding box center [250, 205] width 34 height 11
click at [260, 204] on icon at bounding box center [261, 206] width 3 height 4
click at [233, 200] on li "eLair" at bounding box center [245, 205] width 24 height 11
click at [258, 200] on li "WM Coffman" at bounding box center [284, 205] width 52 height 11
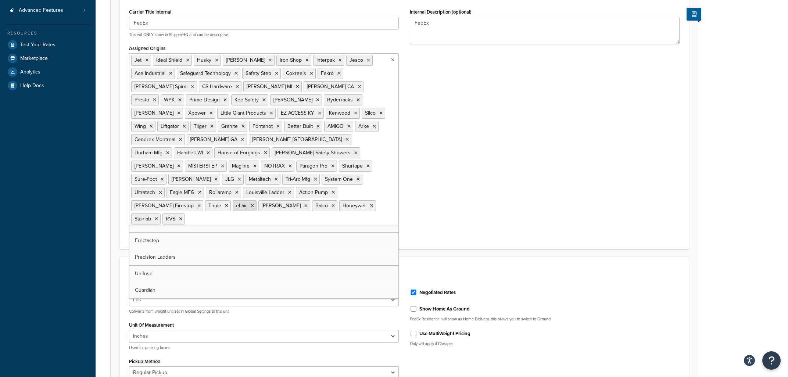
click at [251, 204] on icon at bounding box center [252, 206] width 3 height 4
click at [278, 204] on icon at bounding box center [279, 206] width 3 height 4
click at [291, 204] on icon at bounding box center [292, 206] width 3 height 4
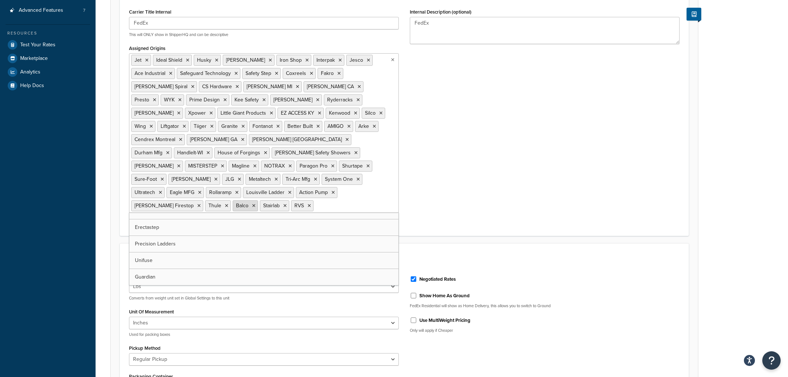
click at [233, 200] on li "Balco" at bounding box center [245, 205] width 25 height 11
click at [252, 204] on icon at bounding box center [253, 206] width 3 height 4
click at [280, 204] on icon at bounding box center [281, 206] width 3 height 4
click at [256, 204] on icon at bounding box center [257, 206] width 3 height 4
click at [145, 62] on icon at bounding box center [146, 60] width 3 height 4
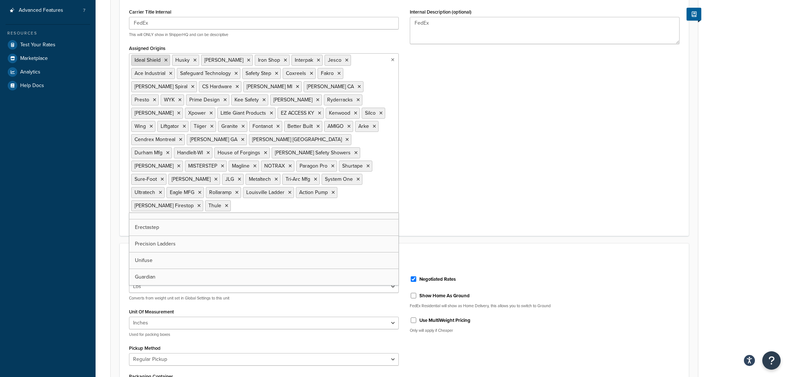
click at [165, 61] on icon at bounding box center [165, 60] width 3 height 4
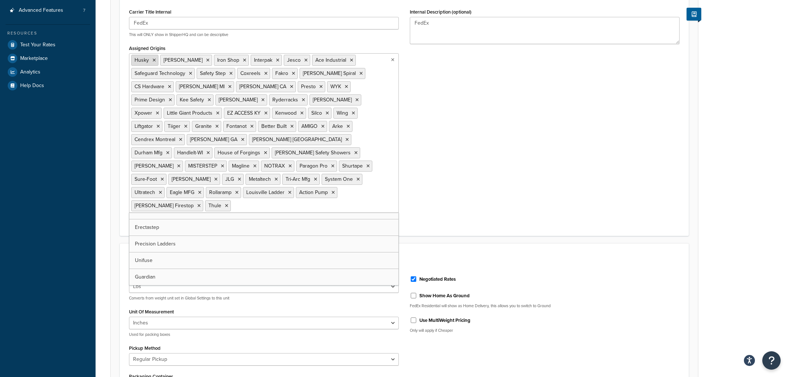
click at [154, 62] on icon at bounding box center [153, 60] width 3 height 4
click at [177, 61] on icon at bounding box center [178, 60] width 3 height 4
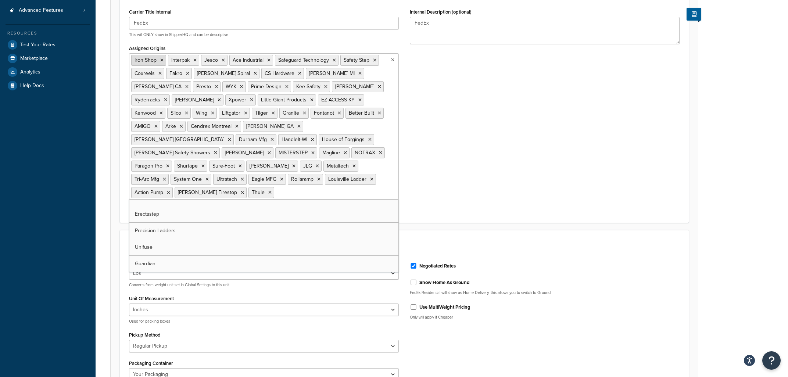
click at [163, 59] on li "Iron Shop" at bounding box center [148, 60] width 35 height 11
click at [161, 60] on icon at bounding box center [161, 60] width 3 height 4
click at [159, 59] on icon at bounding box center [157, 60] width 3 height 4
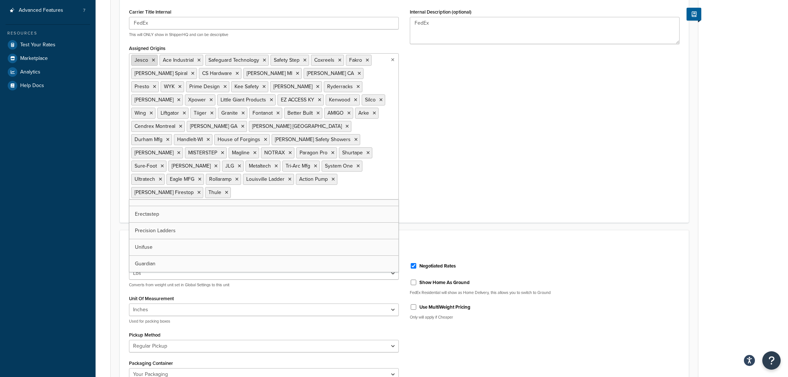
click at [154, 60] on icon at bounding box center [153, 60] width 3 height 4
click at [172, 60] on icon at bounding box center [170, 60] width 3 height 4
click at [190, 59] on icon at bounding box center [190, 60] width 3 height 4
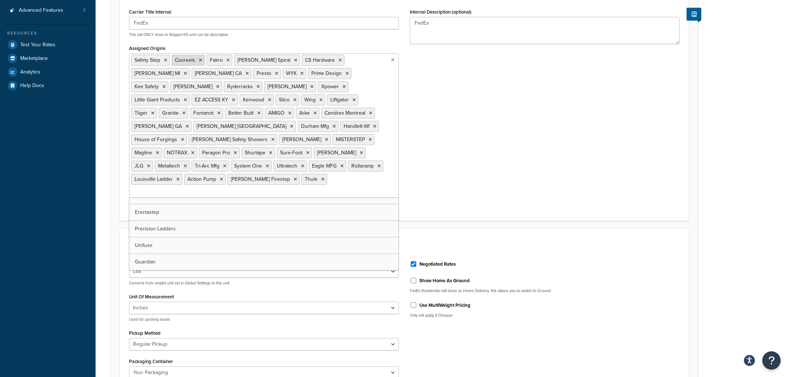
click at [201, 60] on icon at bounding box center [200, 60] width 3 height 4
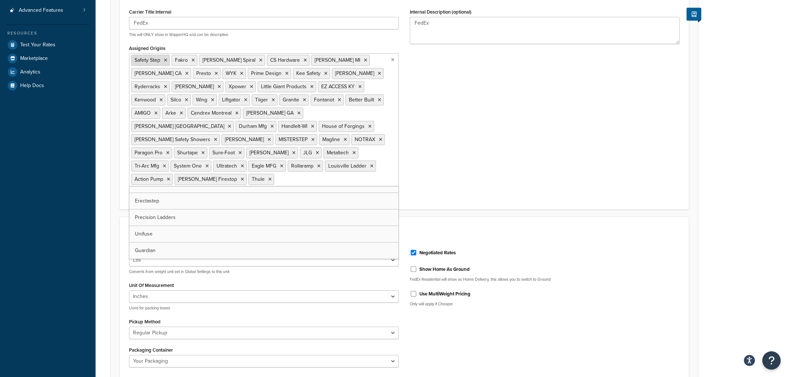
click at [164, 60] on li "Safety Step" at bounding box center [150, 60] width 39 height 11
click at [168, 61] on li "Safety Step" at bounding box center [150, 60] width 39 height 11
click at [162, 60] on li "Safety Step" at bounding box center [150, 60] width 39 height 11
click at [164, 60] on icon at bounding box center [165, 60] width 3 height 4
click at [219, 61] on icon at bounding box center [220, 60] width 3 height 4
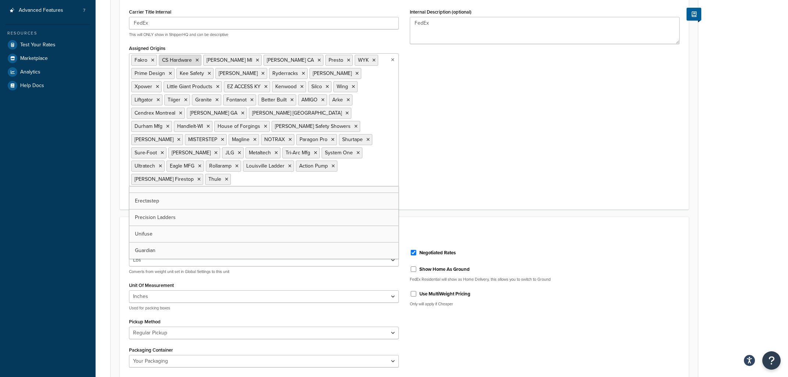
click at [198, 60] on icon at bounding box center [196, 60] width 3 height 4
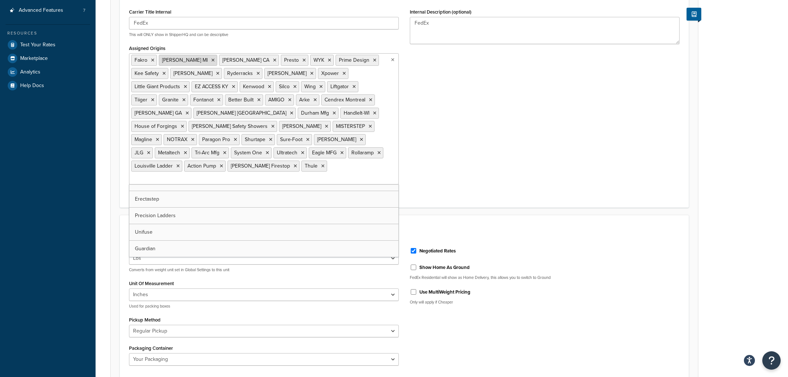
click at [211, 60] on icon at bounding box center [212, 60] width 3 height 4
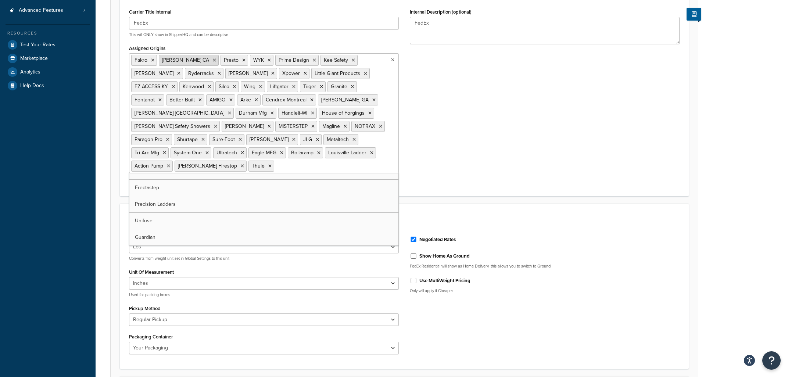
click at [201, 60] on li "Cotterman CA" at bounding box center [189, 60] width 60 height 11
click at [213, 60] on icon at bounding box center [214, 60] width 3 height 4
click at [181, 60] on icon at bounding box center [181, 60] width 3 height 4
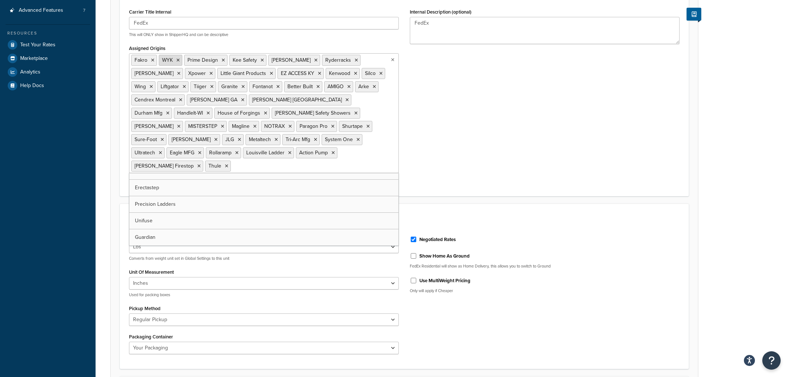
click at [179, 62] on icon at bounding box center [177, 60] width 3 height 4
click at [199, 60] on li "Prime Design" at bounding box center [180, 60] width 43 height 11
click at [197, 60] on icon at bounding box center [197, 60] width 3 height 4
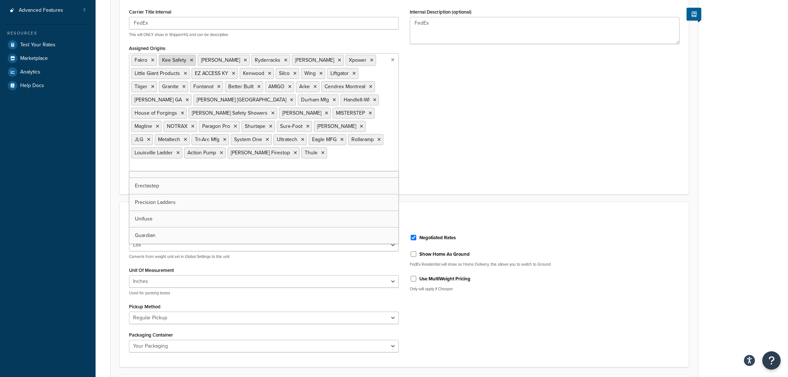
click at [191, 60] on icon at bounding box center [191, 60] width 3 height 4
click at [205, 60] on icon at bounding box center [206, 60] width 3 height 4
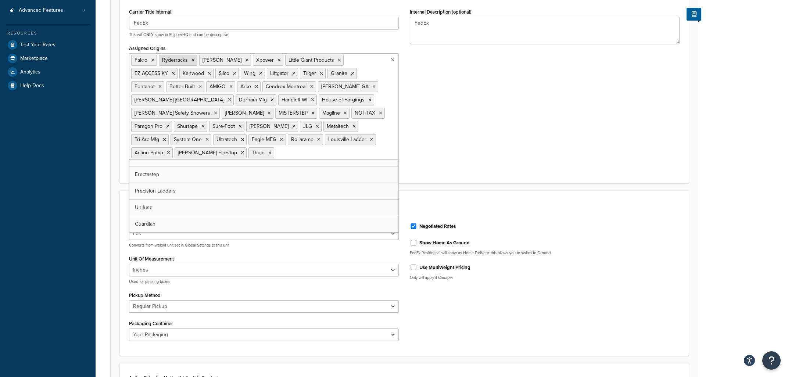
click at [194, 60] on icon at bounding box center [192, 60] width 3 height 4
click at [187, 60] on li "Bessler" at bounding box center [185, 60] width 52 height 11
click at [205, 59] on icon at bounding box center [206, 60] width 3 height 4
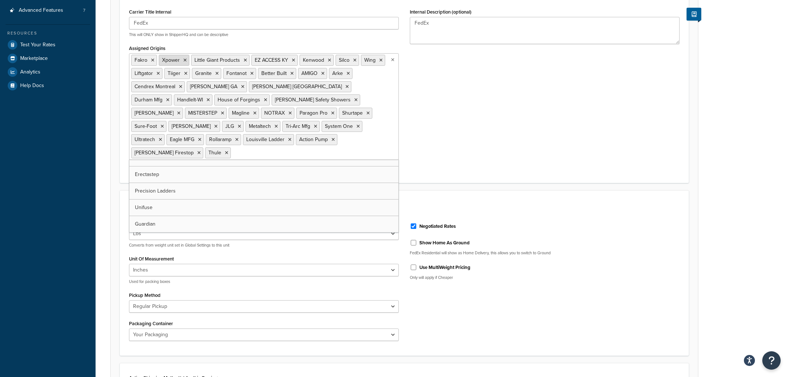
click at [186, 59] on icon at bounding box center [184, 60] width 3 height 4
click at [213, 62] on icon at bounding box center [212, 60] width 3 height 4
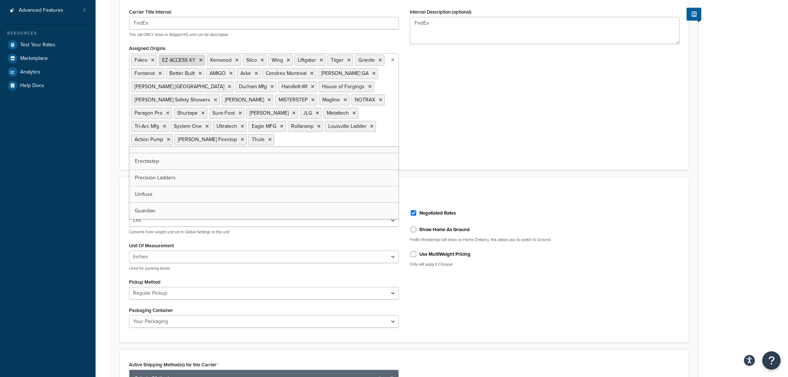
click at [202, 61] on icon at bounding box center [200, 60] width 3 height 4
click at [191, 61] on li "Kenwood" at bounding box center [176, 60] width 34 height 11
click at [189, 60] on icon at bounding box center [188, 60] width 3 height 4
click at [205, 59] on icon at bounding box center [203, 60] width 3 height 4
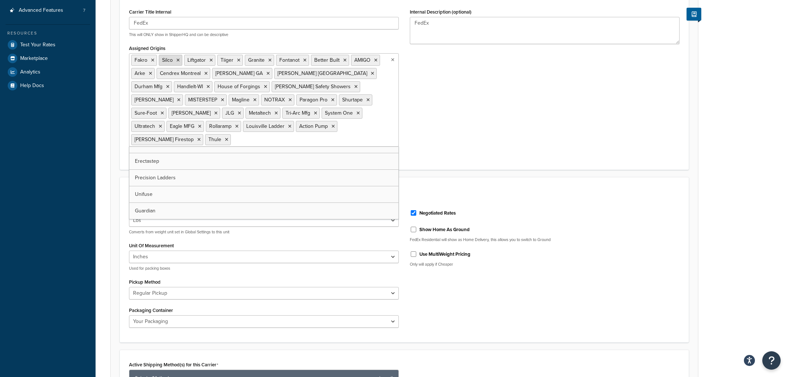
click at [180, 60] on li "Silco" at bounding box center [171, 60] width 24 height 11
click at [178, 60] on icon at bounding box center [177, 60] width 3 height 4
click at [185, 60] on icon at bounding box center [185, 60] width 3 height 4
click at [184, 60] on li "Tiiger" at bounding box center [172, 60] width 26 height 11
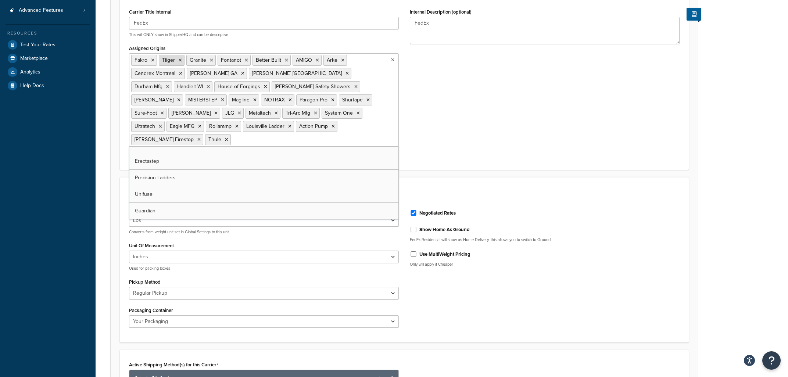
click at [183, 60] on li "Tiiger" at bounding box center [172, 60] width 26 height 11
click at [181, 60] on li "Tiiger" at bounding box center [172, 60] width 26 height 11
click at [182, 60] on icon at bounding box center [180, 60] width 3 height 4
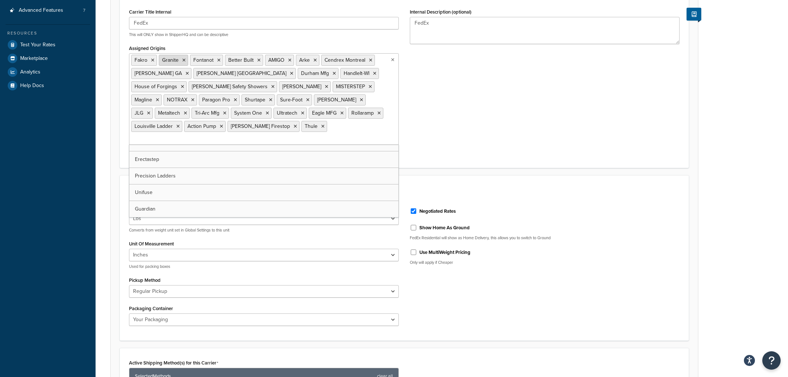
click at [186, 62] on icon at bounding box center [183, 60] width 3 height 4
click at [186, 62] on li "Fontanot" at bounding box center [175, 60] width 33 height 11
click at [187, 60] on icon at bounding box center [187, 60] width 3 height 4
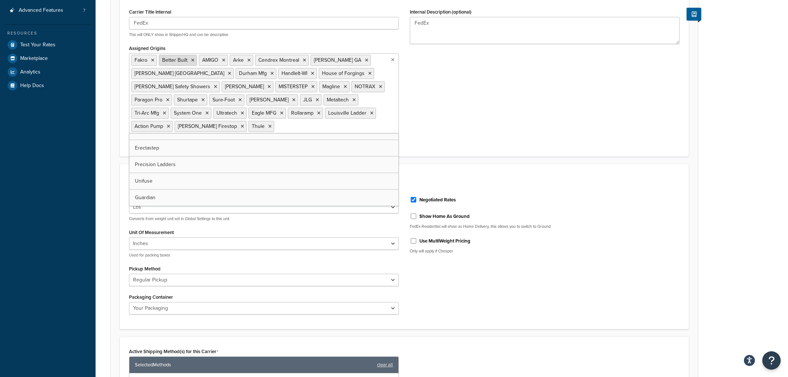
click at [193, 60] on icon at bounding box center [192, 60] width 3 height 4
click at [183, 62] on icon at bounding box center [183, 60] width 3 height 4
click at [177, 59] on icon at bounding box center [177, 60] width 3 height 4
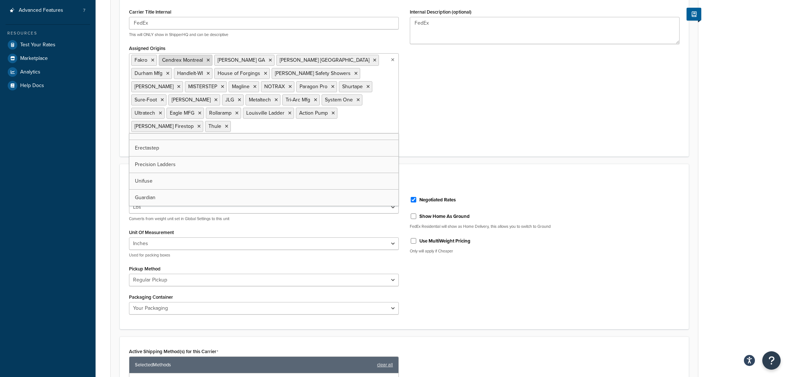
click at [210, 60] on li "Cendrex Montreal" at bounding box center [186, 60] width 54 height 11
click at [231, 121] on li "Thule" at bounding box center [218, 126] width 26 height 11
click at [228, 124] on icon at bounding box center [226, 126] width 3 height 4
click at [201, 124] on icon at bounding box center [198, 126] width 3 height 4
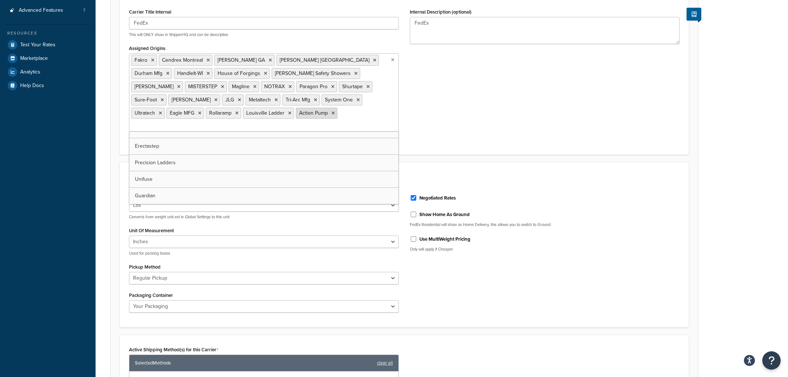
drag, startPoint x: 221, startPoint y: 113, endPoint x: 220, endPoint y: 117, distance: 4.4
click at [296, 117] on li "Action Pump" at bounding box center [317, 113] width 42 height 11
click at [288, 113] on icon at bounding box center [289, 113] width 3 height 4
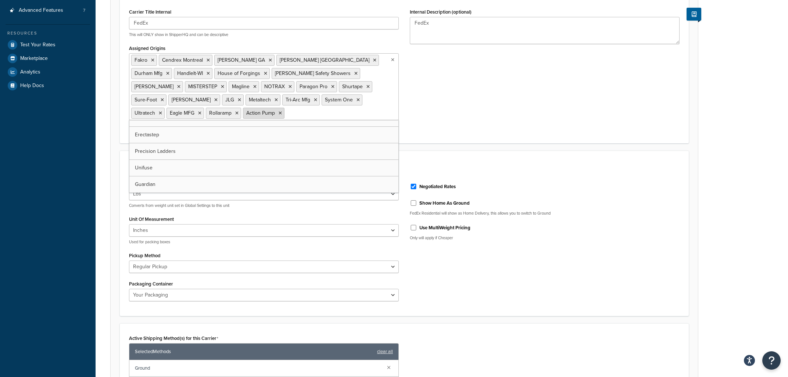
click at [243, 112] on li "Action Pump" at bounding box center [264, 113] width 42 height 11
click at [278, 113] on icon at bounding box center [279, 113] width 3 height 4
click at [241, 108] on li "Rollaramp" at bounding box center [223, 113] width 35 height 11
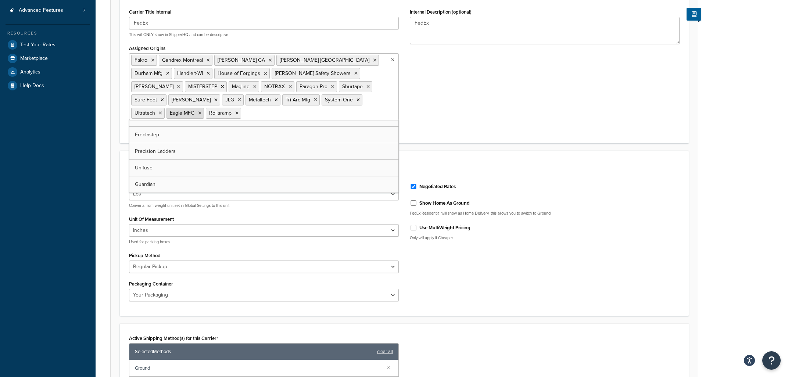
click at [201, 111] on icon at bounding box center [199, 113] width 3 height 4
click at [199, 111] on icon at bounding box center [197, 113] width 3 height 4
click at [162, 111] on icon at bounding box center [160, 113] width 3 height 4
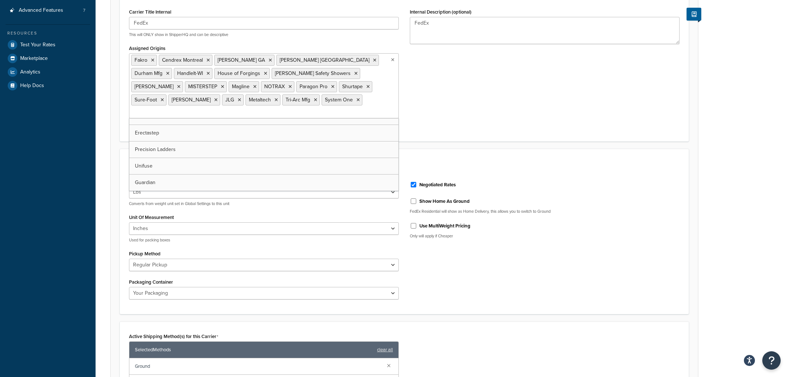
click at [356, 101] on icon at bounding box center [357, 100] width 3 height 4
click at [314, 102] on icon at bounding box center [315, 100] width 3 height 4
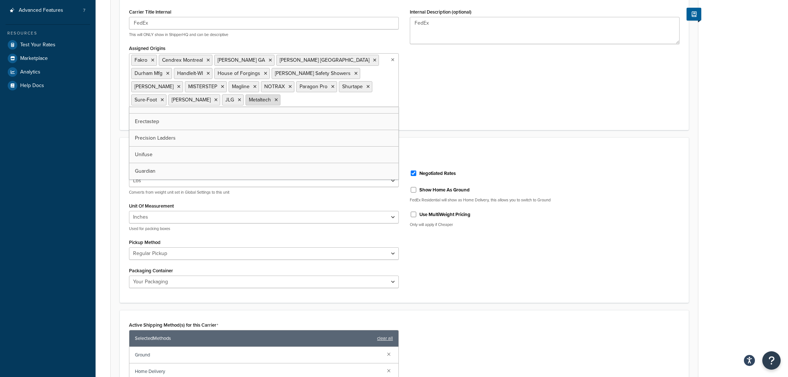
click at [274, 101] on icon at bounding box center [275, 100] width 3 height 4
click at [241, 98] on icon at bounding box center [239, 100] width 3 height 4
click at [220, 94] on li "Werner" at bounding box center [194, 99] width 52 height 11
click at [217, 98] on icon at bounding box center [215, 100] width 3 height 4
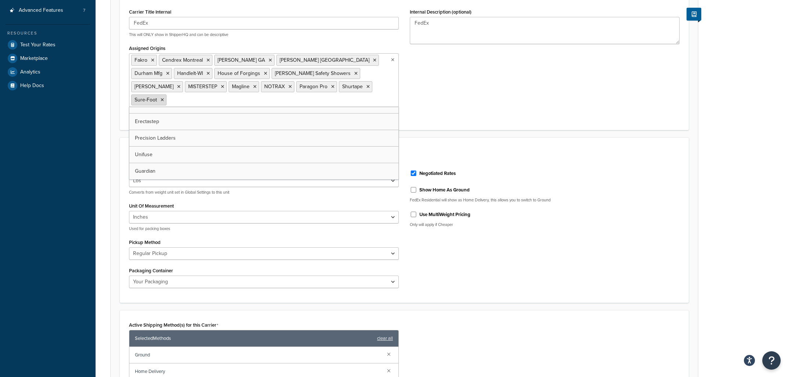
click at [164, 98] on icon at bounding box center [162, 100] width 3 height 4
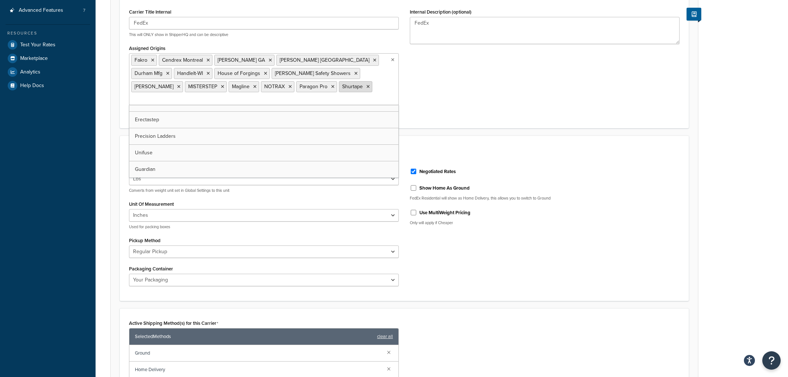
click at [339, 89] on li "Shurtape" at bounding box center [355, 86] width 33 height 11
click at [296, 88] on li "Paragon Pro" at bounding box center [316, 86] width 41 height 11
click at [296, 85] on li "Paragon Pro" at bounding box center [316, 86] width 41 height 11
click at [296, 87] on li "Paragon Pro" at bounding box center [316, 86] width 41 height 11
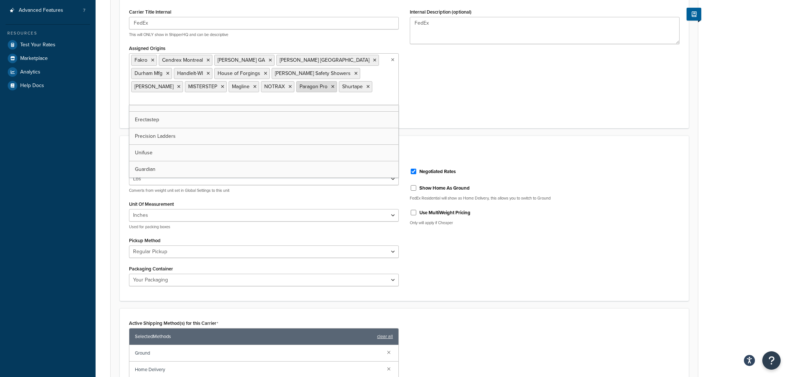
click at [331, 87] on icon at bounding box center [332, 86] width 3 height 4
click at [324, 87] on icon at bounding box center [325, 86] width 3 height 4
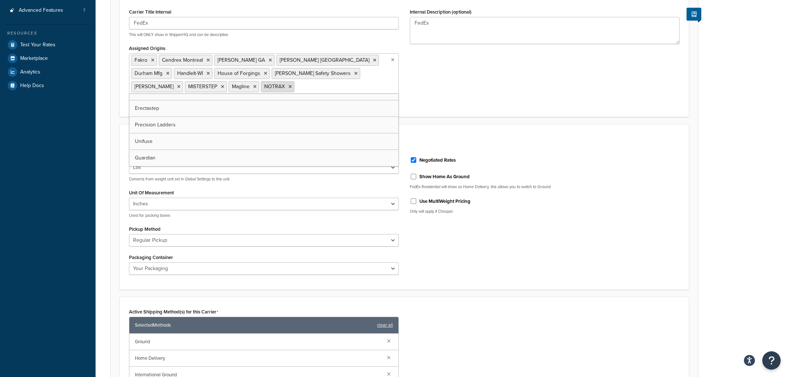
click at [288, 87] on icon at bounding box center [289, 86] width 3 height 4
click at [228, 86] on li "Magline" at bounding box center [243, 86] width 30 height 11
click at [224, 84] on icon at bounding box center [222, 86] width 3 height 4
click at [213, 84] on icon at bounding box center [210, 86] width 3 height 4
click at [180, 84] on icon at bounding box center [178, 86] width 3 height 4
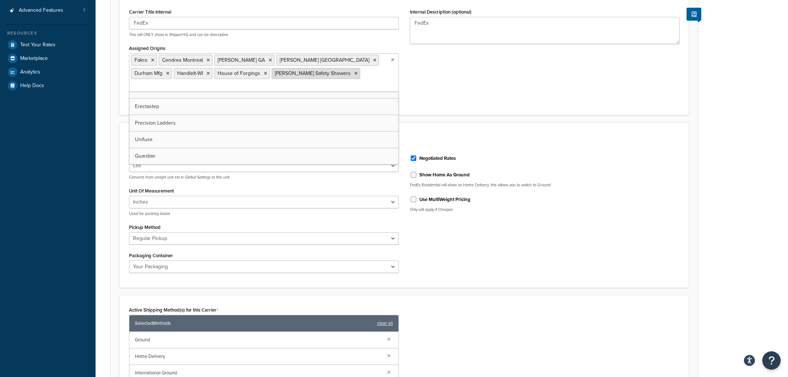
click at [295, 76] on li "[PERSON_NAME] Safety Showers" at bounding box center [315, 73] width 89 height 11
click at [293, 74] on li "[PERSON_NAME] Safety Showers" at bounding box center [315, 73] width 89 height 11
click at [289, 74] on li "[PERSON_NAME] Safety Showers" at bounding box center [315, 73] width 89 height 11
click at [354, 75] on icon at bounding box center [355, 73] width 3 height 4
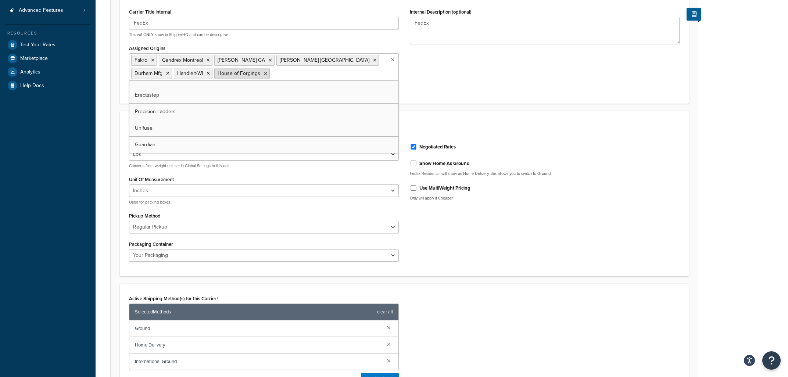
click at [264, 73] on icon at bounding box center [265, 73] width 3 height 4
click at [206, 75] on icon at bounding box center [207, 73] width 3 height 4
click at [169, 71] on icon at bounding box center [167, 73] width 3 height 4
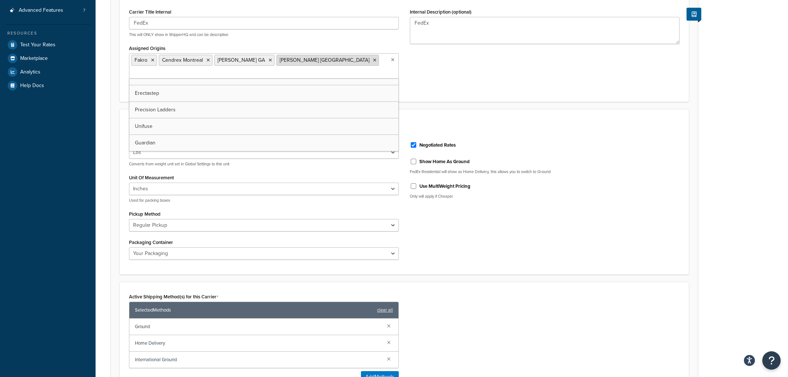
click at [303, 61] on li "[PERSON_NAME] [GEOGRAPHIC_DATA]" at bounding box center [327, 60] width 102 height 11
click at [373, 59] on icon at bounding box center [374, 60] width 3 height 4
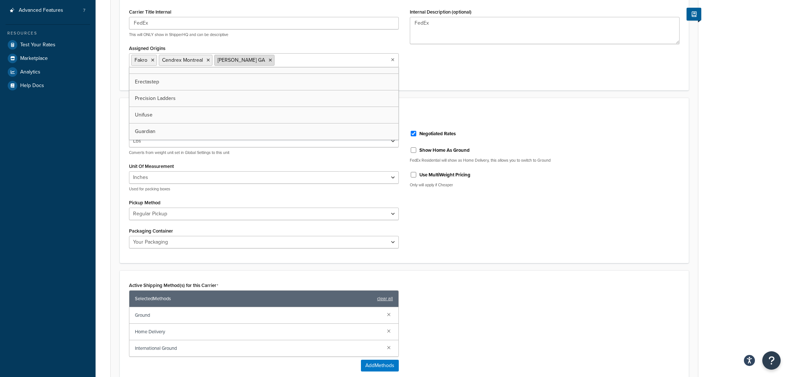
click at [256, 60] on li "[PERSON_NAME] GA" at bounding box center [244, 60] width 60 height 11
click at [208, 61] on icon at bounding box center [207, 60] width 3 height 4
click at [201, 60] on li "[PERSON_NAME] GA" at bounding box center [189, 60] width 60 height 11
click at [213, 60] on icon at bounding box center [214, 60] width 3 height 4
click at [208, 62] on input "Assigned Origins" at bounding box center [191, 60] width 65 height 8
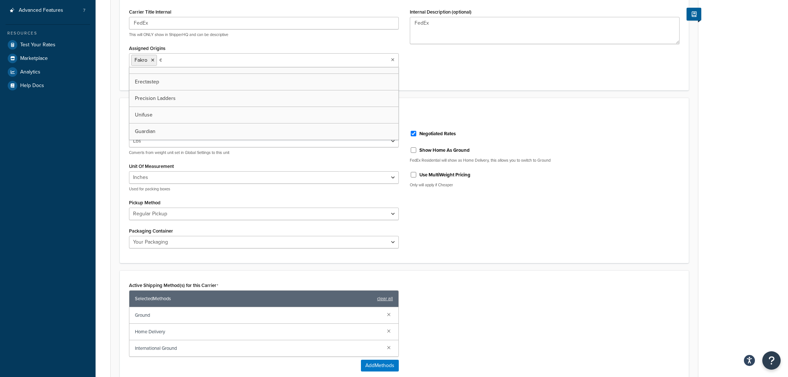
scroll to position [9, 0]
type input "col"
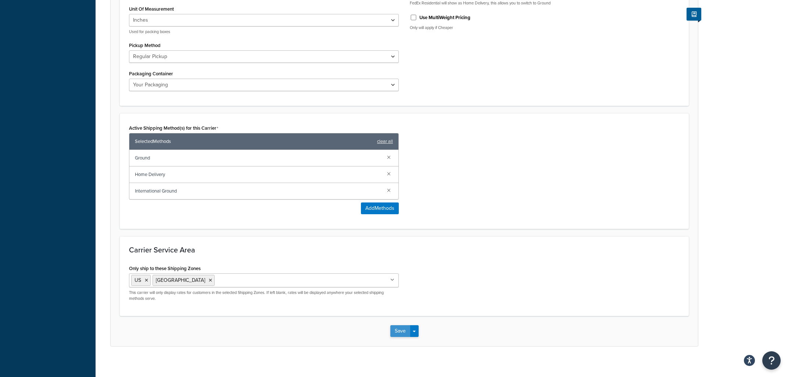
click at [394, 334] on button "Save" at bounding box center [400, 331] width 20 height 12
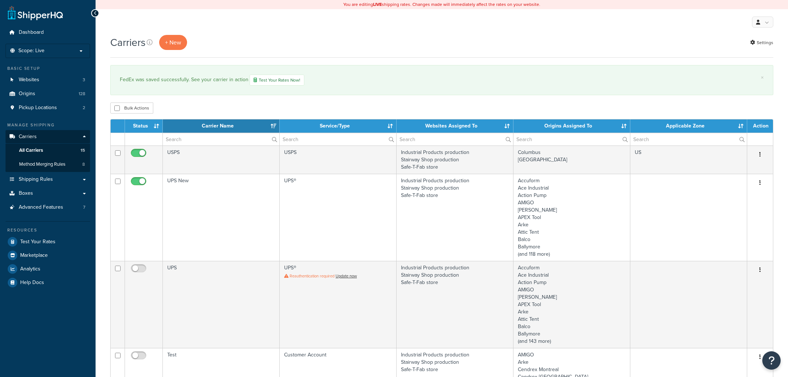
select select "15"
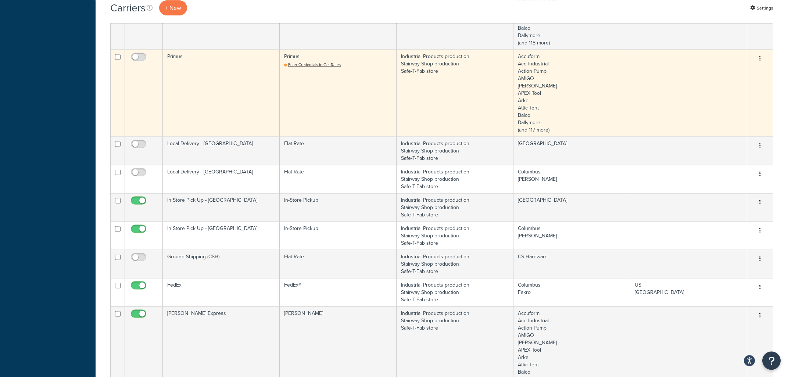
scroll to position [551, 0]
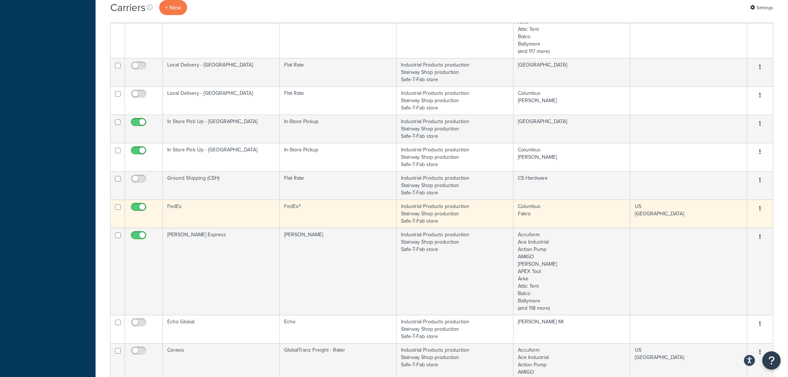
click at [239, 210] on td "FedEx" at bounding box center [221, 213] width 117 height 28
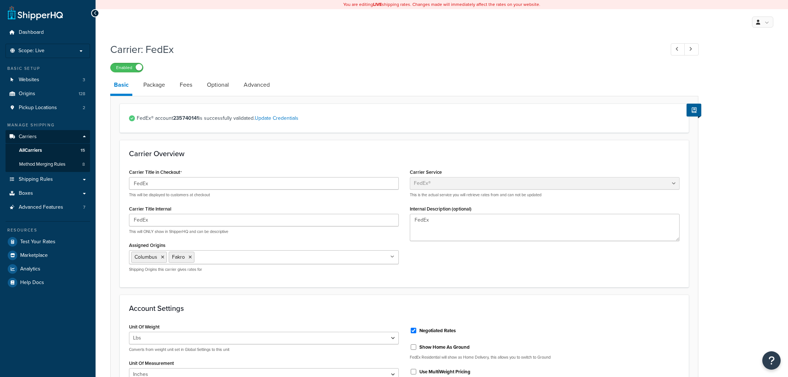
select select "fedEx"
select select "REGULAR_PICKUP"
select select "YOUR_PACKAGING"
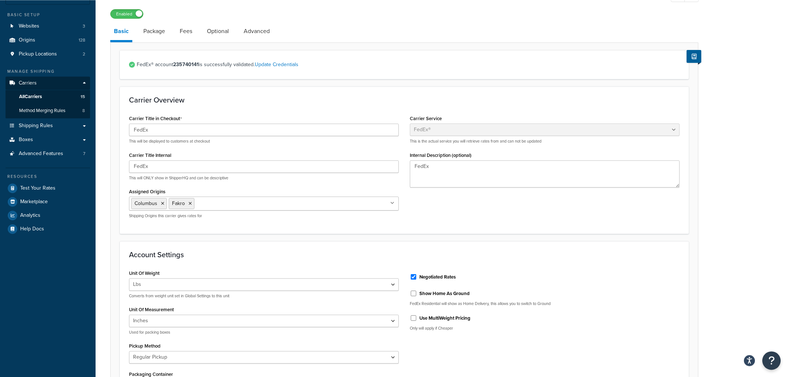
scroll to position [39, 0]
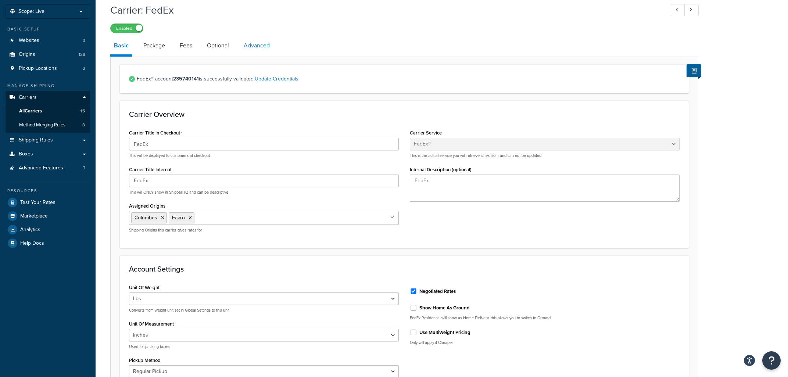
click at [262, 48] on link "Advanced" at bounding box center [256, 46] width 33 height 18
select select "false"
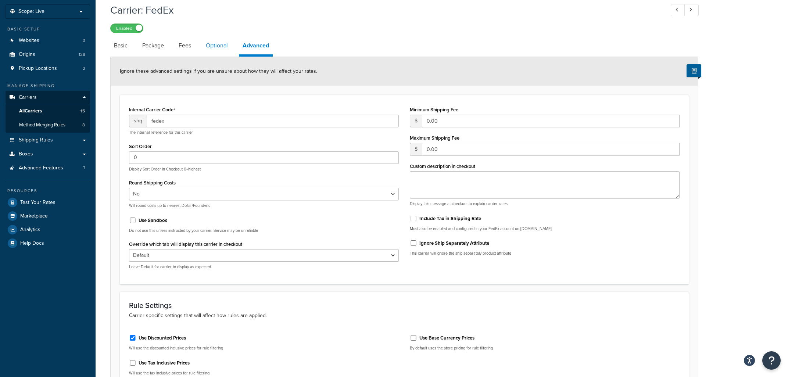
click at [221, 46] on link "Optional" at bounding box center [216, 46] width 29 height 18
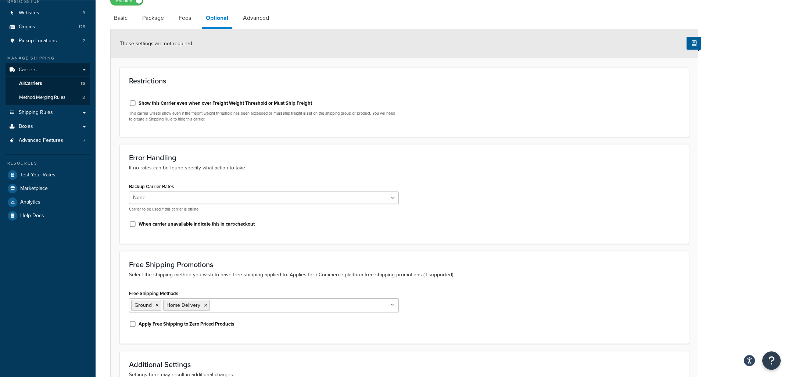
scroll to position [39, 0]
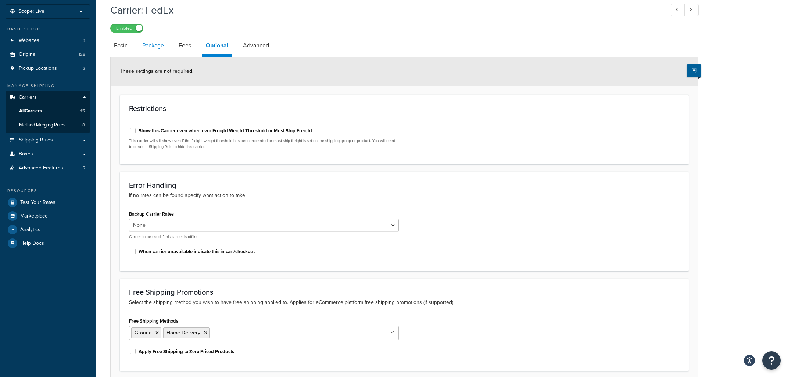
click at [157, 46] on link "Package" at bounding box center [152, 46] width 29 height 18
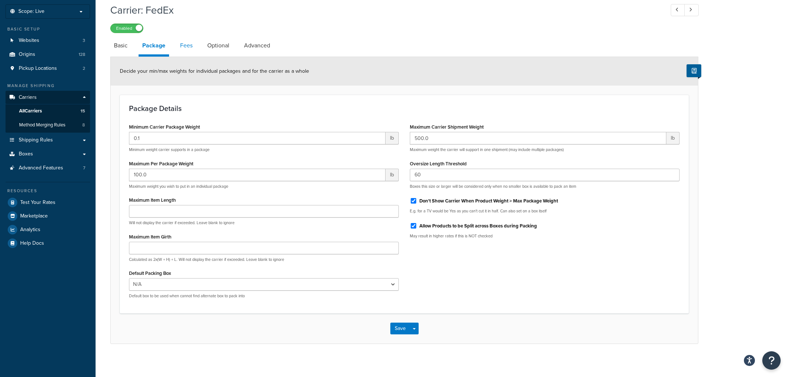
click at [187, 43] on link "Fees" at bounding box center [186, 46] width 20 height 18
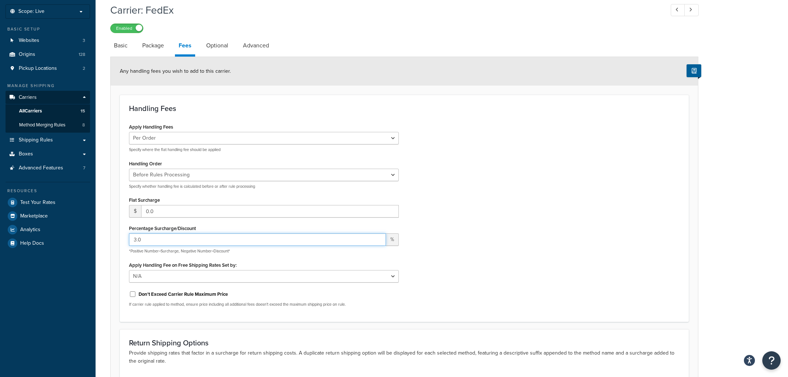
drag, startPoint x: 142, startPoint y: 239, endPoint x: 159, endPoint y: 240, distance: 16.6
click at [159, 240] on input "3.0" at bounding box center [257, 239] width 257 height 12
type input "15"
click at [601, 166] on div "Apply Handling Fees Per Order Per Item Per Package Specify where the flat handl…" at bounding box center [403, 217] width 561 height 191
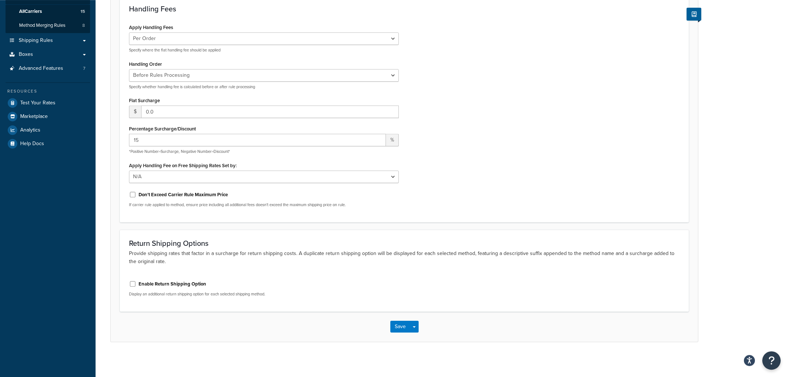
scroll to position [141, 0]
click at [397, 327] on button "Save" at bounding box center [400, 325] width 20 height 12
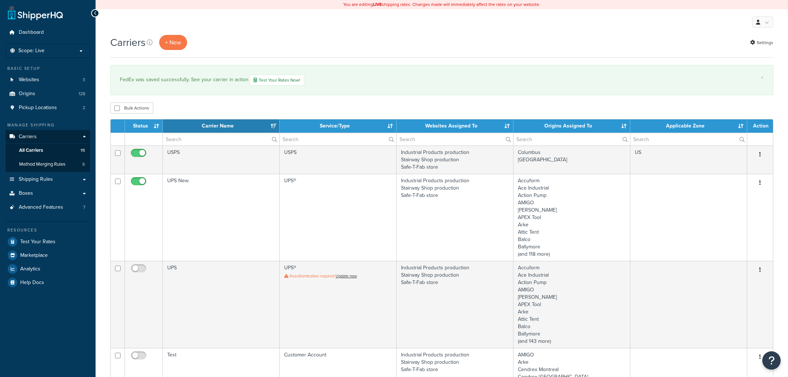
select select "15"
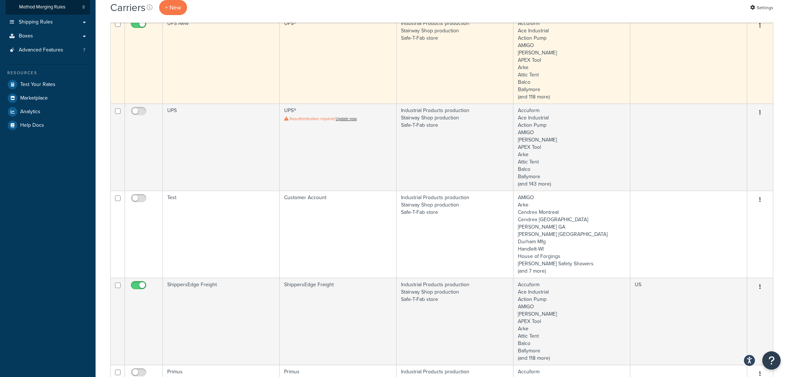
scroll to position [118, 0]
